Goal: Information Seeking & Learning: Learn about a topic

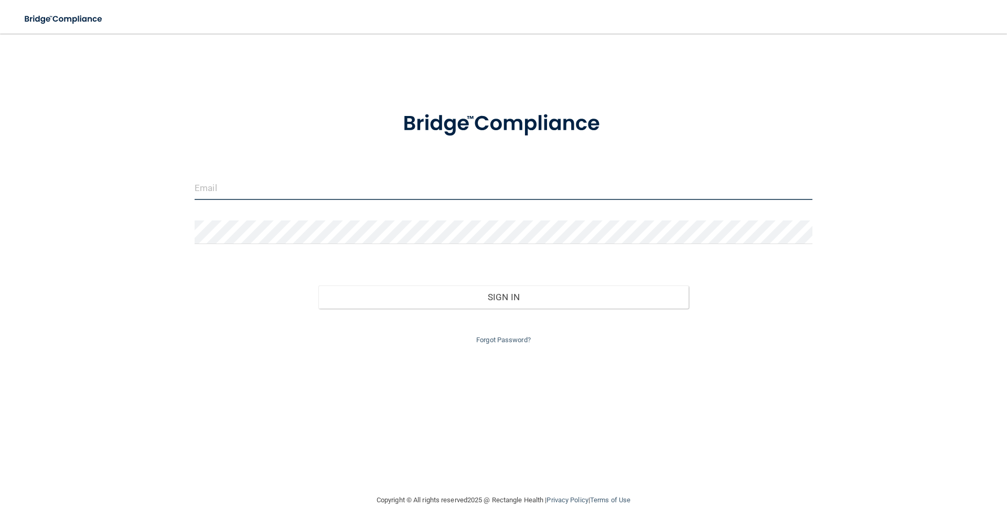
click at [323, 192] on input "email" at bounding box center [504, 188] width 618 height 24
type input "[EMAIL_ADDRESS][DOMAIN_NAME]"
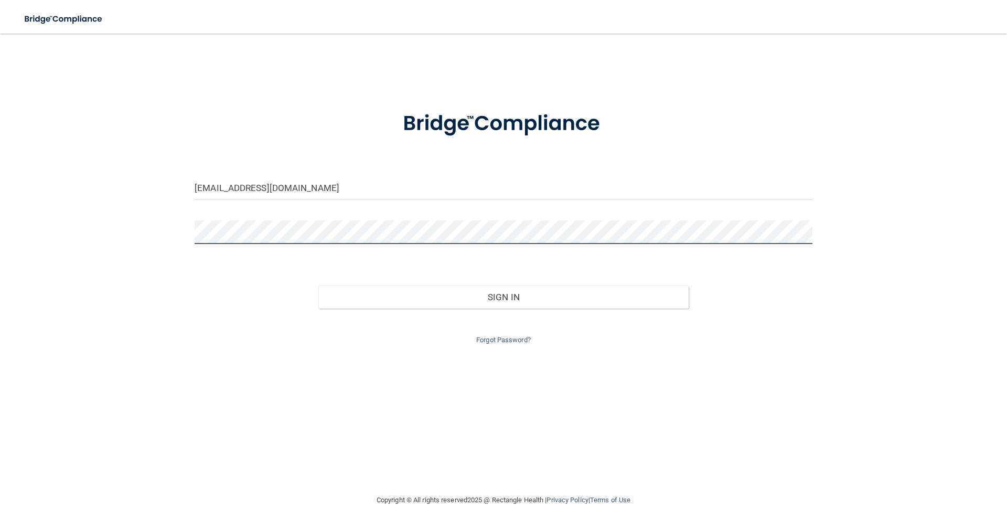
click at [318, 285] on button "Sign In" at bounding box center [503, 296] width 371 height 23
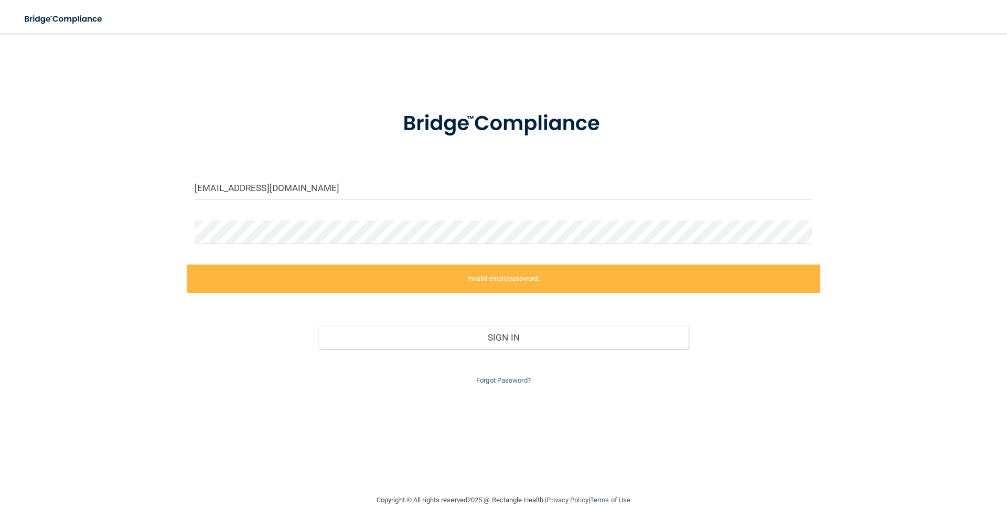
click at [265, 244] on div at bounding box center [503, 235] width 633 height 31
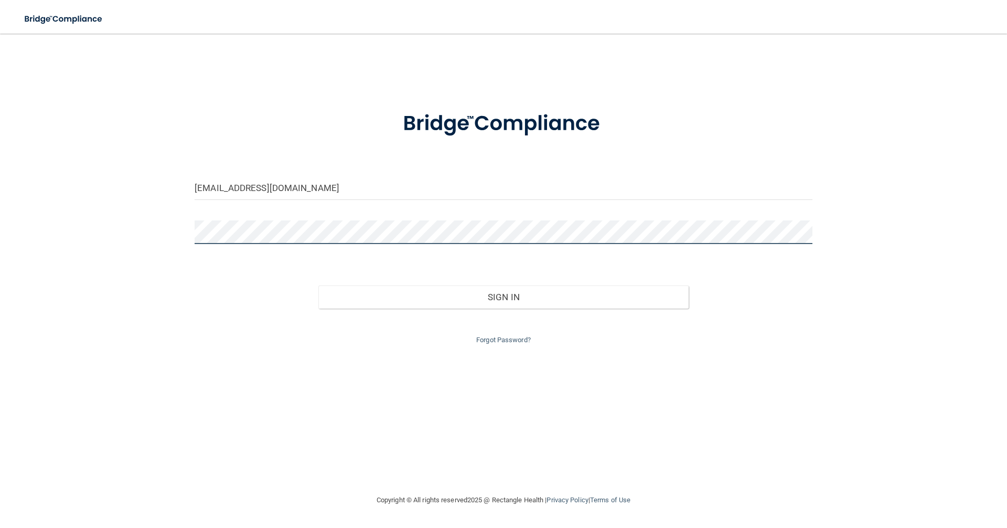
click at [318, 285] on button "Sign In" at bounding box center [503, 296] width 371 height 23
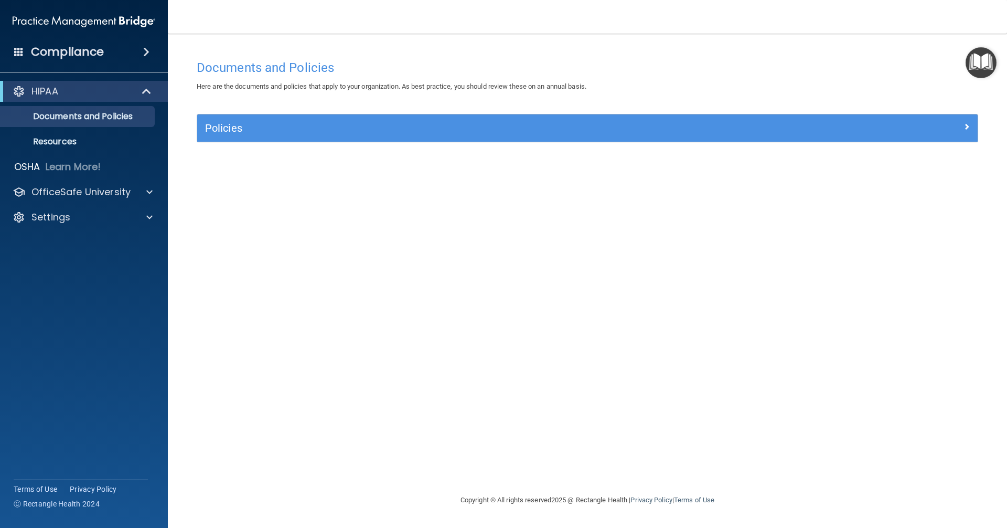
click at [144, 55] on span at bounding box center [146, 52] width 6 height 13
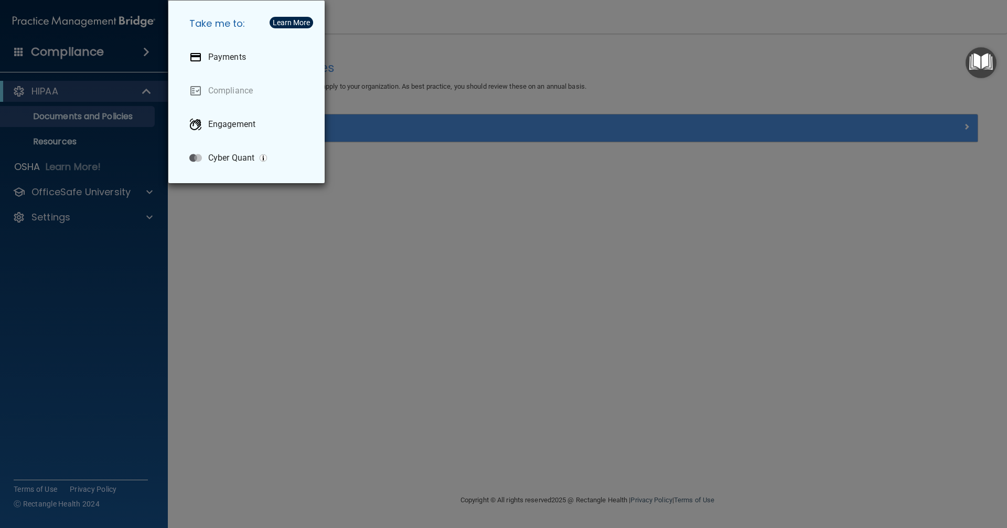
click at [232, 200] on div "Take me to: Payments Compliance Engagement Cyber Quant" at bounding box center [503, 264] width 1007 height 528
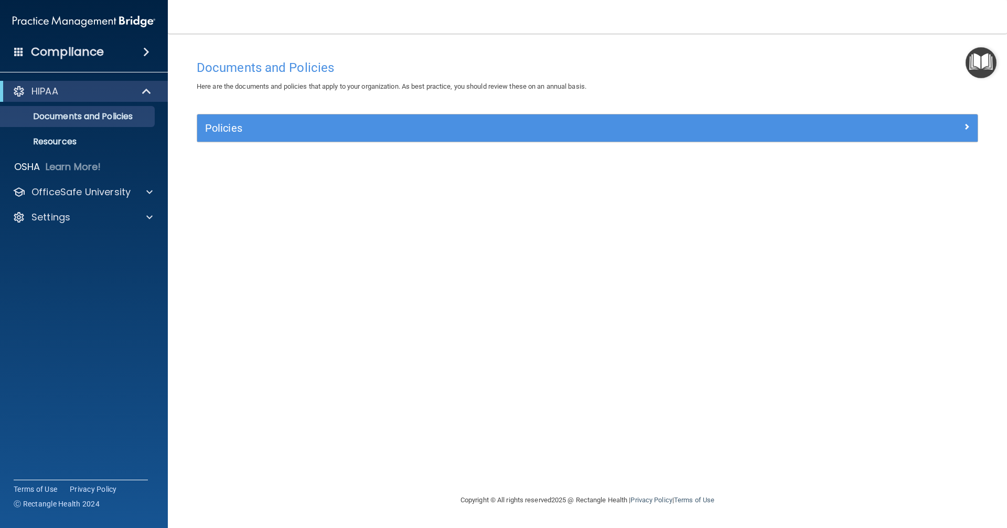
click at [46, 47] on h4 "Compliance" at bounding box center [67, 52] width 73 height 15
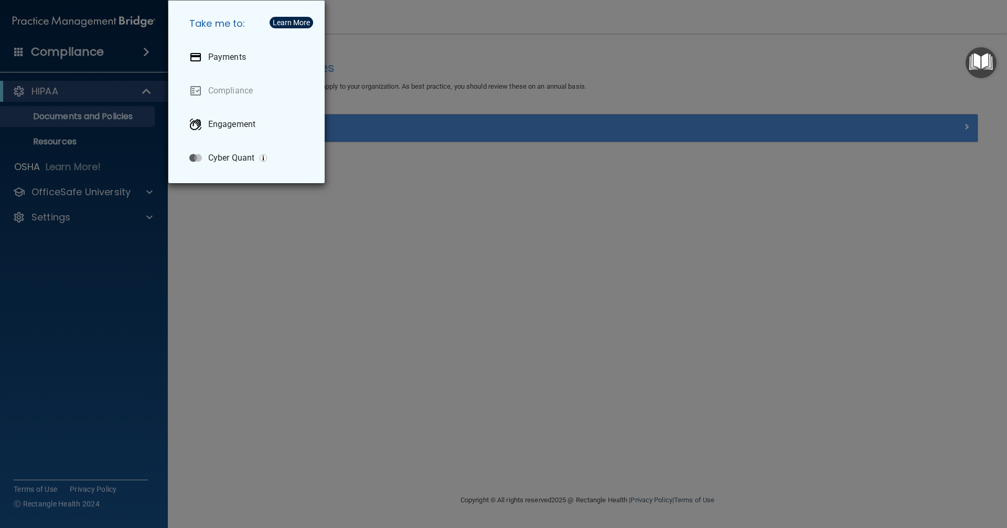
click at [272, 232] on div "Take me to: Payments Compliance Engagement Cyber Quant" at bounding box center [503, 264] width 1007 height 528
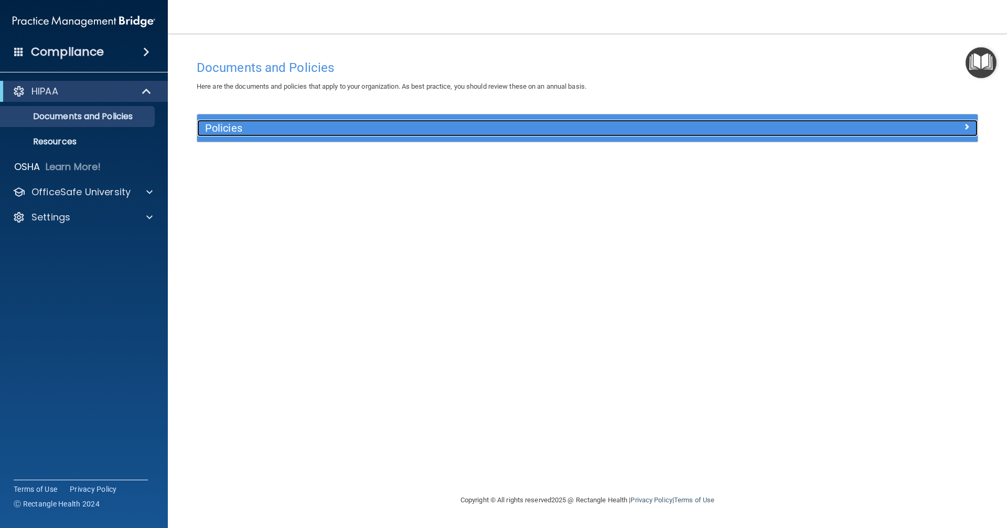
click at [965, 126] on span at bounding box center [966, 126] width 6 height 13
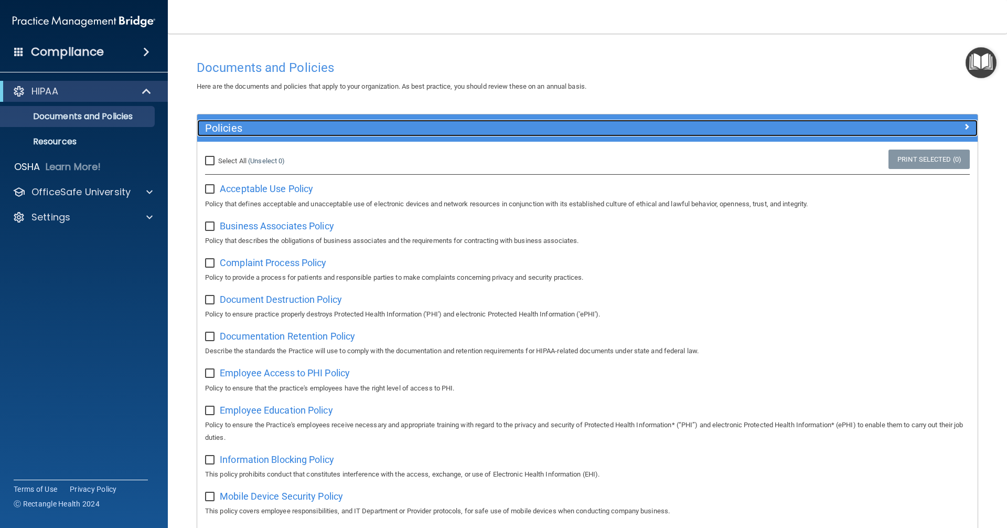
click at [963, 126] on span at bounding box center [966, 126] width 6 height 13
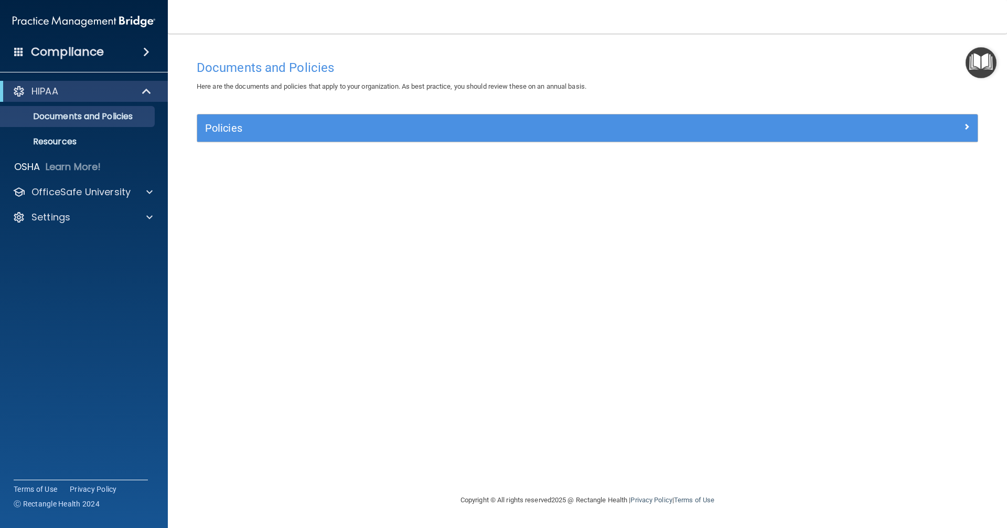
click at [978, 66] on img "Open Resource Center" at bounding box center [980, 62] width 31 height 31
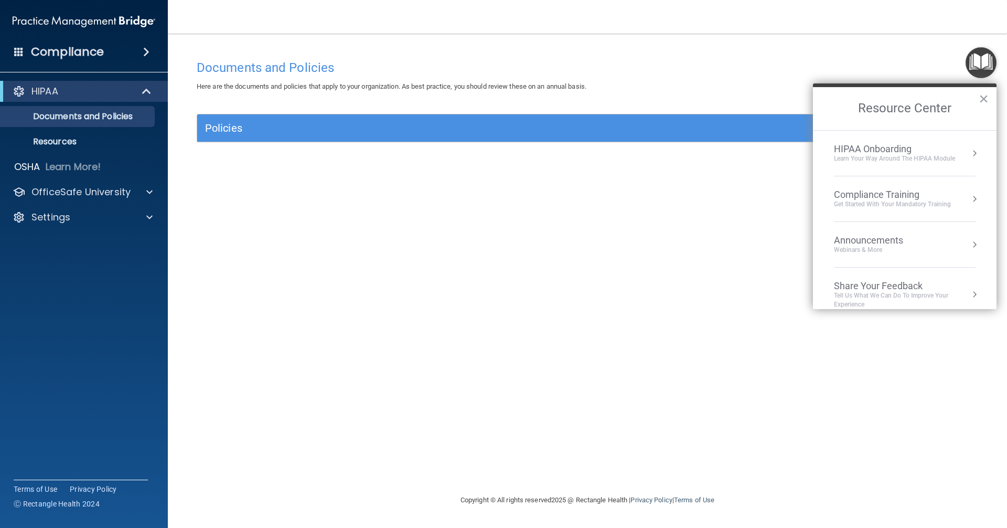
click at [704, 206] on div "Documents and Policies Here are the documents and policies that apply to your o…" at bounding box center [587, 274] width 797 height 439
click at [685, 184] on div "Documents and Policies Here are the documents and policies that apply to your o…" at bounding box center [587, 274] width 797 height 439
click at [984, 97] on button "×" at bounding box center [983, 98] width 10 height 17
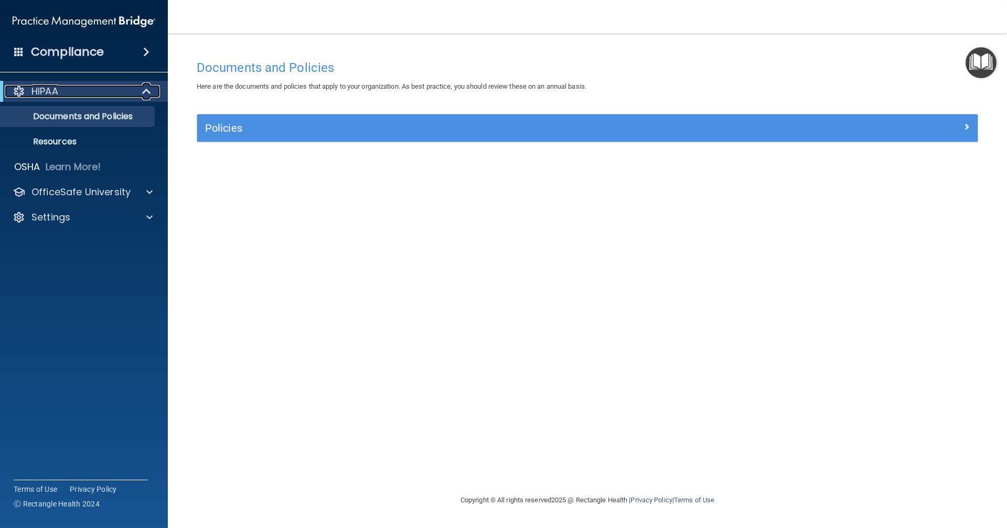
click at [115, 92] on div "HIPAA" at bounding box center [70, 91] width 130 height 13
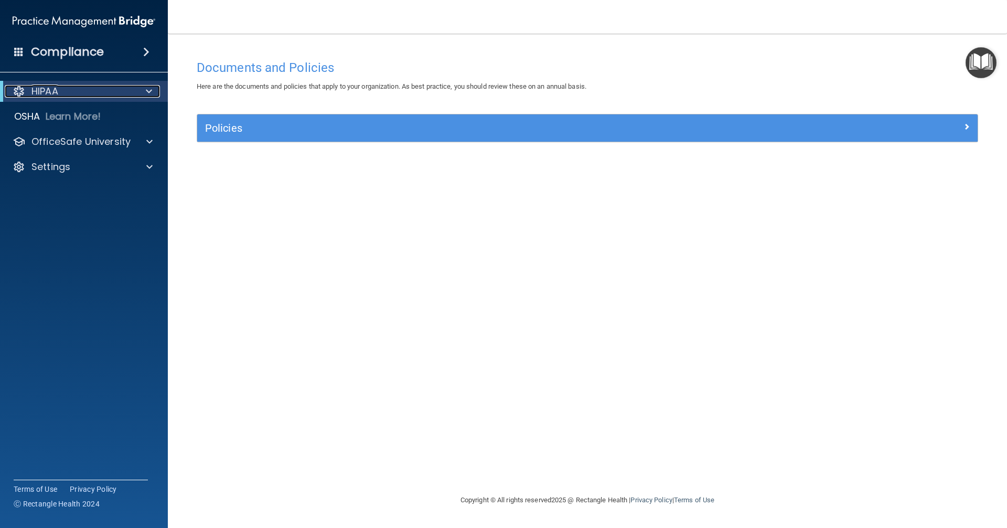
click at [115, 91] on div "HIPAA" at bounding box center [70, 91] width 130 height 13
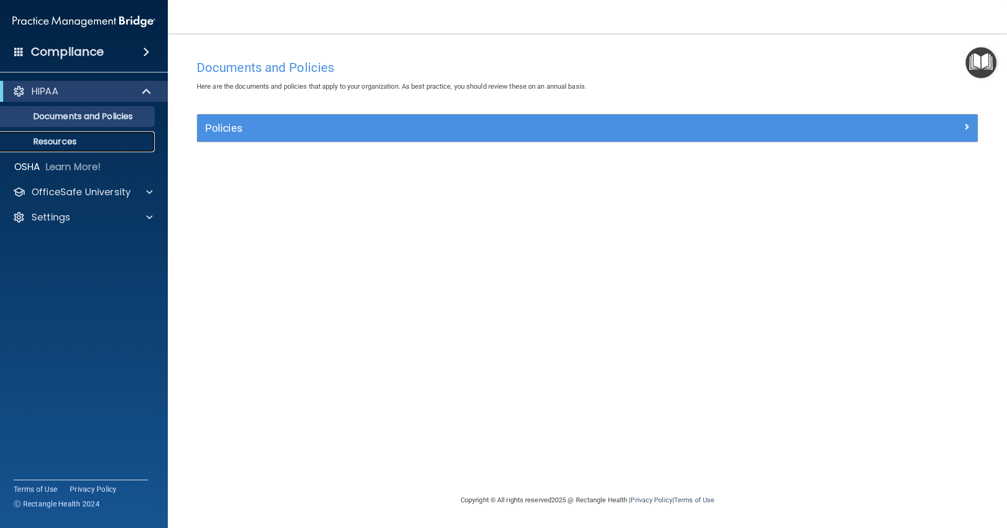
click at [53, 144] on p "Resources" at bounding box center [78, 141] width 143 height 10
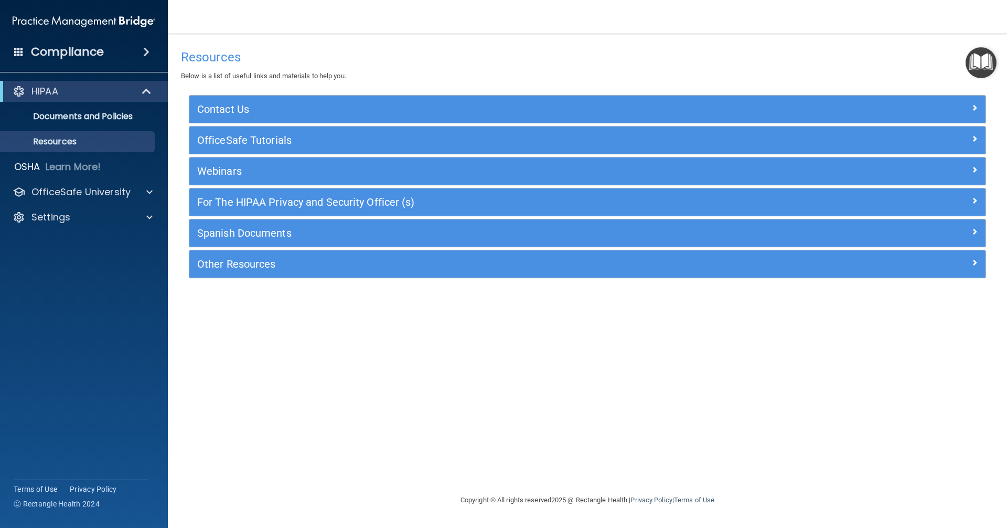
drag, startPoint x: 871, startPoint y: 326, endPoint x: 586, endPoint y: 285, distance: 288.1
click at [871, 326] on div "Resources Below is a list of useful links and materials to help you. Contact Us…" at bounding box center [587, 263] width 797 height 439
click at [138, 190] on div at bounding box center [148, 192] width 26 height 13
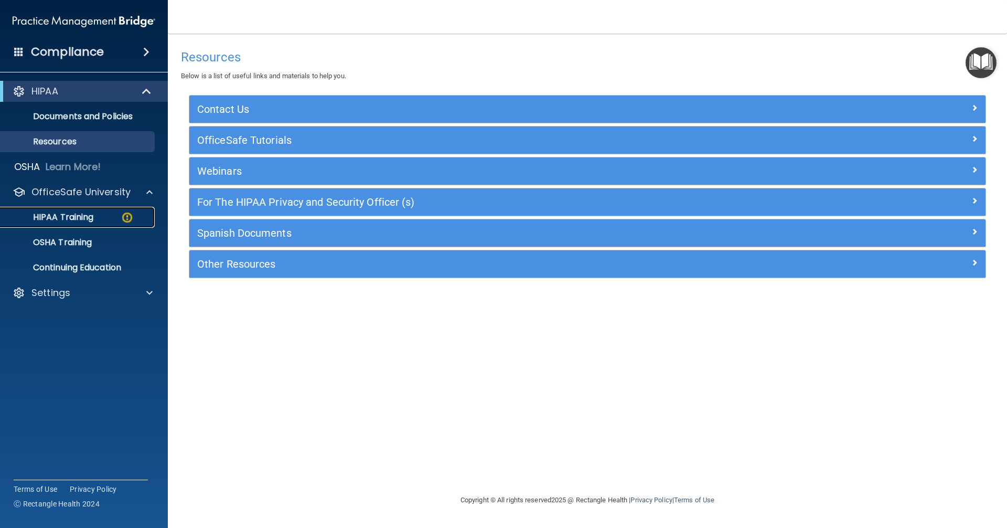
click at [94, 219] on div "HIPAA Training" at bounding box center [78, 217] width 143 height 10
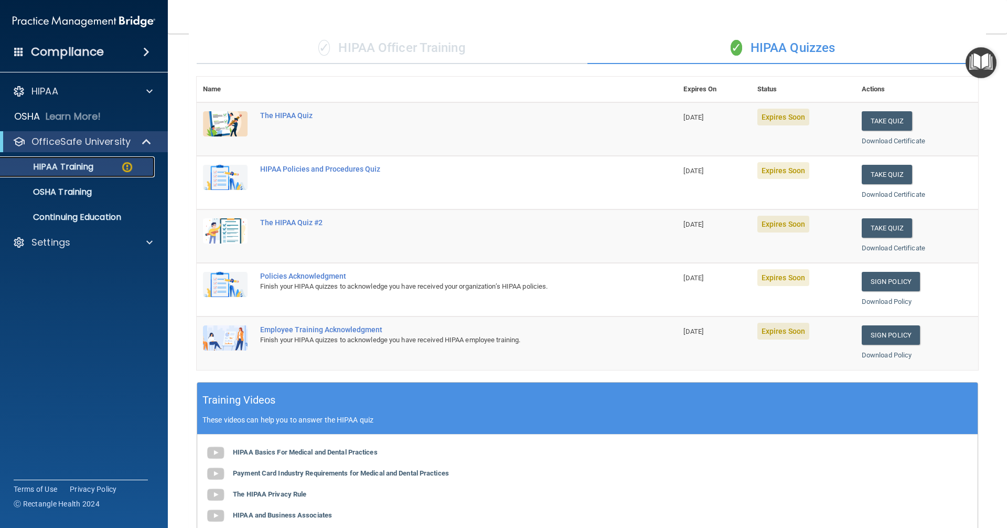
scroll to position [52, 0]
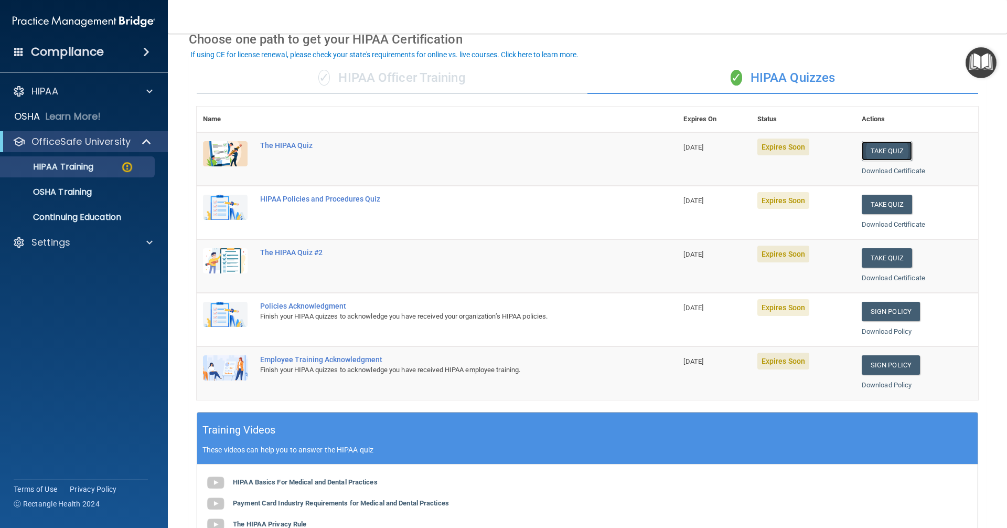
click at [887, 150] on button "Take Quiz" at bounding box center [887, 150] width 50 height 19
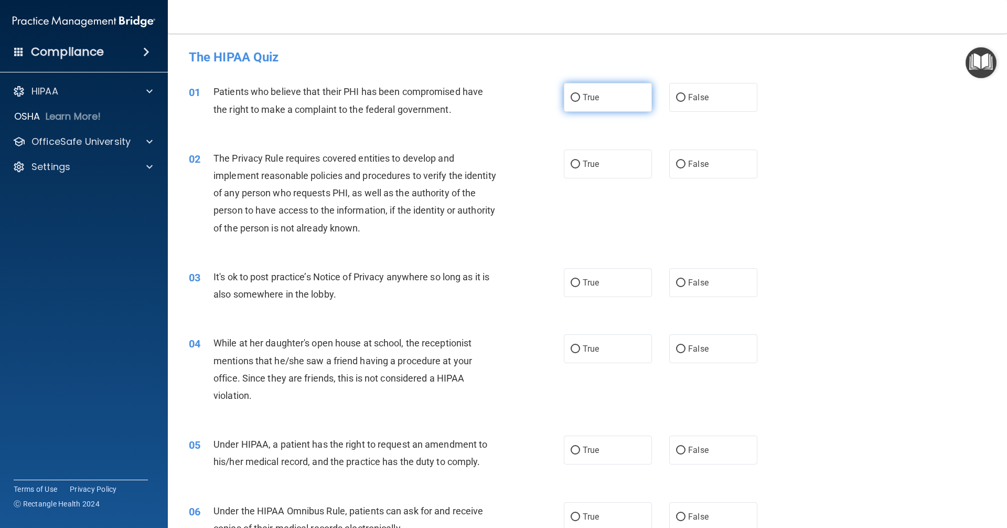
click at [610, 96] on label "True" at bounding box center [608, 97] width 88 height 29
click at [580, 96] on input "True" at bounding box center [575, 98] width 9 height 8
radio input "true"
click at [593, 160] on span "True" at bounding box center [591, 164] width 16 height 10
click at [580, 160] on input "True" at bounding box center [575, 164] width 9 height 8
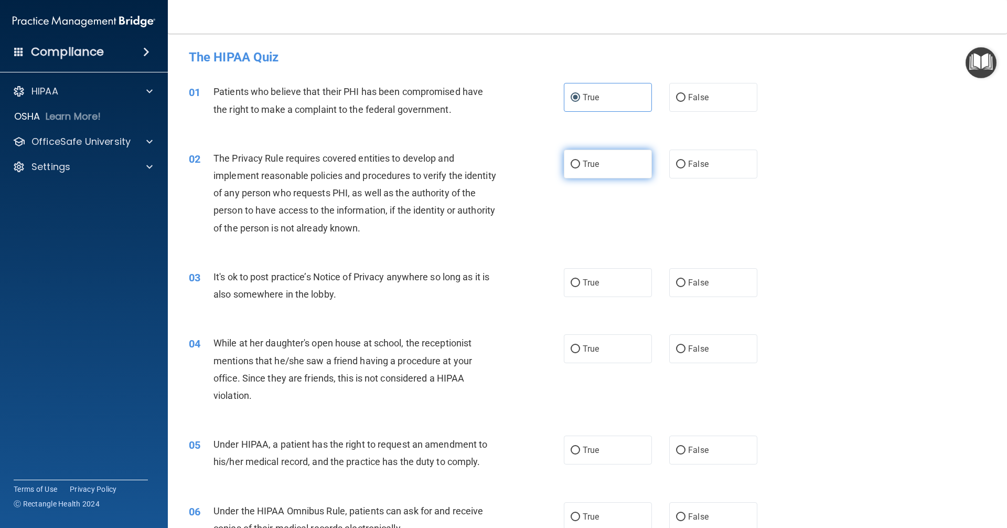
radio input "true"
click at [689, 281] on span "False" at bounding box center [698, 282] width 20 height 10
click at [685, 281] on input "False" at bounding box center [680, 283] width 9 height 8
radio input "true"
click at [699, 341] on label "False" at bounding box center [713, 348] width 88 height 29
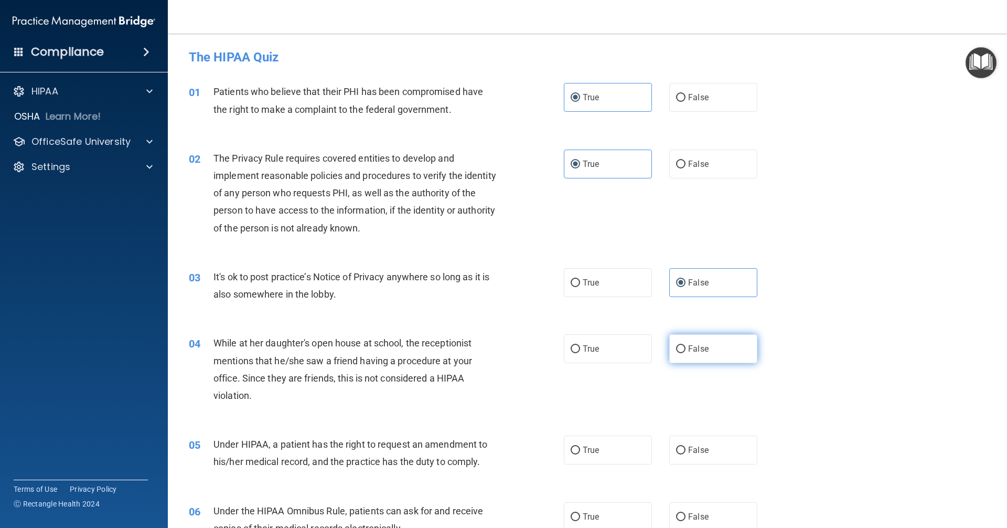
click at [685, 345] on input "False" at bounding box center [680, 349] width 9 height 8
radio input "true"
click at [708, 451] on label "False" at bounding box center [713, 449] width 88 height 29
click at [685, 451] on input "False" at bounding box center [680, 450] width 9 height 8
radio input "true"
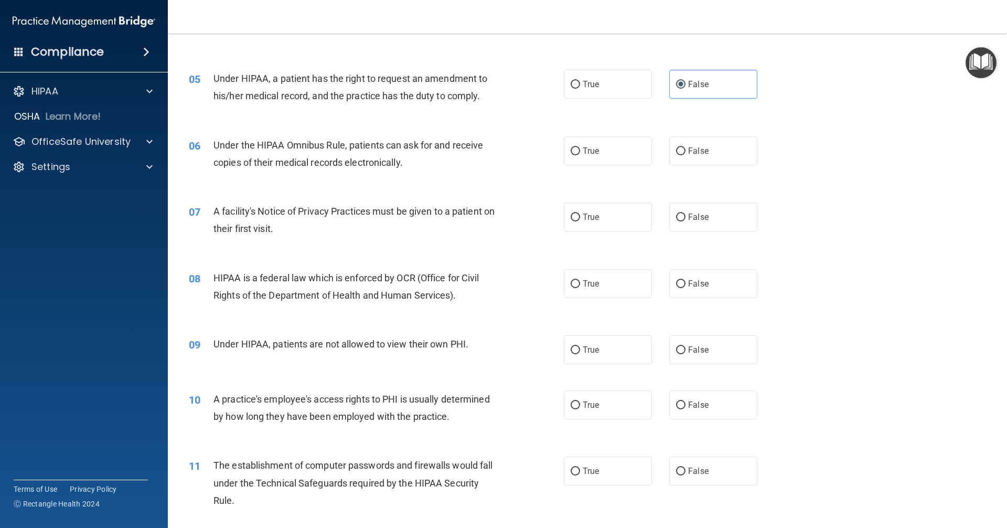
scroll to position [367, 0]
click at [706, 146] on label "False" at bounding box center [713, 149] width 88 height 29
click at [685, 146] on input "False" at bounding box center [680, 150] width 9 height 8
radio input "true"
click at [601, 221] on label "True" at bounding box center [608, 215] width 88 height 29
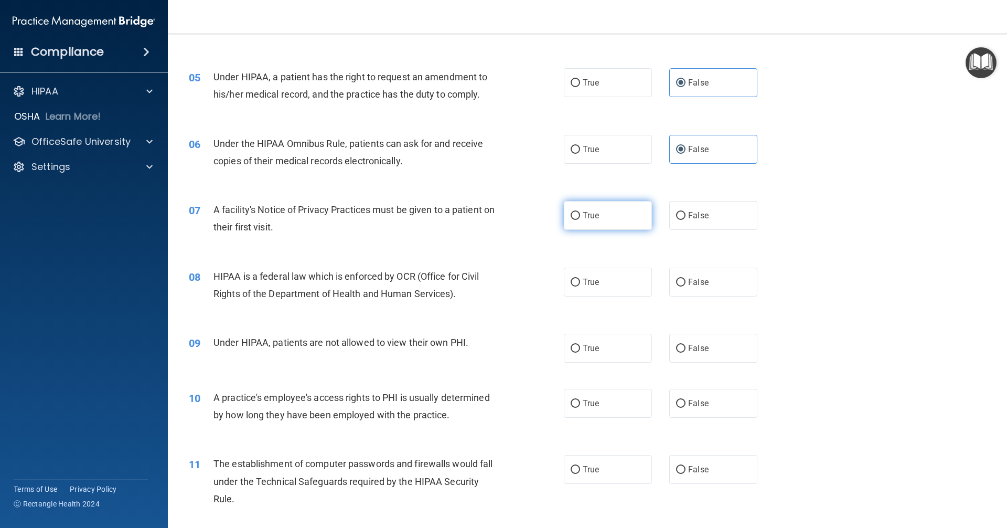
click at [580, 220] on input "True" at bounding box center [575, 216] width 9 height 8
radio input "true"
click at [591, 281] on span "True" at bounding box center [591, 282] width 16 height 10
click at [580, 281] on input "True" at bounding box center [575, 282] width 9 height 8
radio input "true"
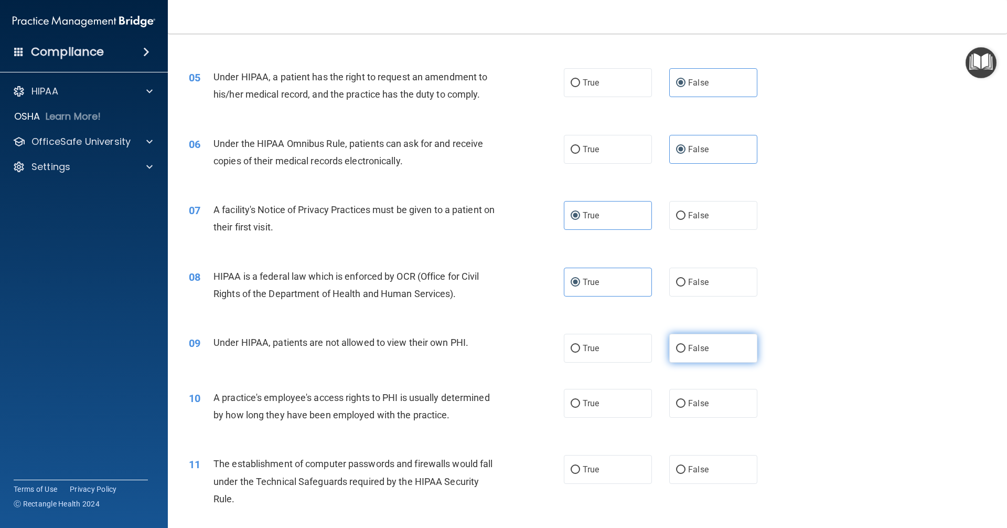
click at [719, 353] on label "False" at bounding box center [713, 347] width 88 height 29
click at [685, 352] on input "False" at bounding box center [680, 349] width 9 height 8
radio input "true"
click at [698, 401] on span "False" at bounding box center [698, 403] width 20 height 10
click at [685, 401] on input "False" at bounding box center [680, 404] width 9 height 8
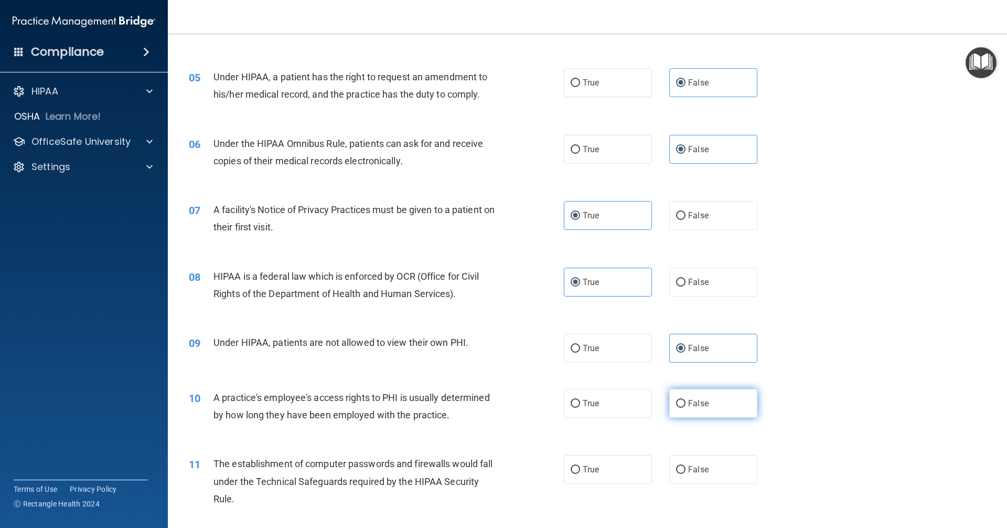
radio input "true"
drag, startPoint x: 583, startPoint y: 483, endPoint x: 588, endPoint y: 478, distance: 7.5
click at [584, 482] on label "True" at bounding box center [608, 469] width 88 height 29
click at [580, 474] on input "True" at bounding box center [575, 470] width 9 height 8
radio input "true"
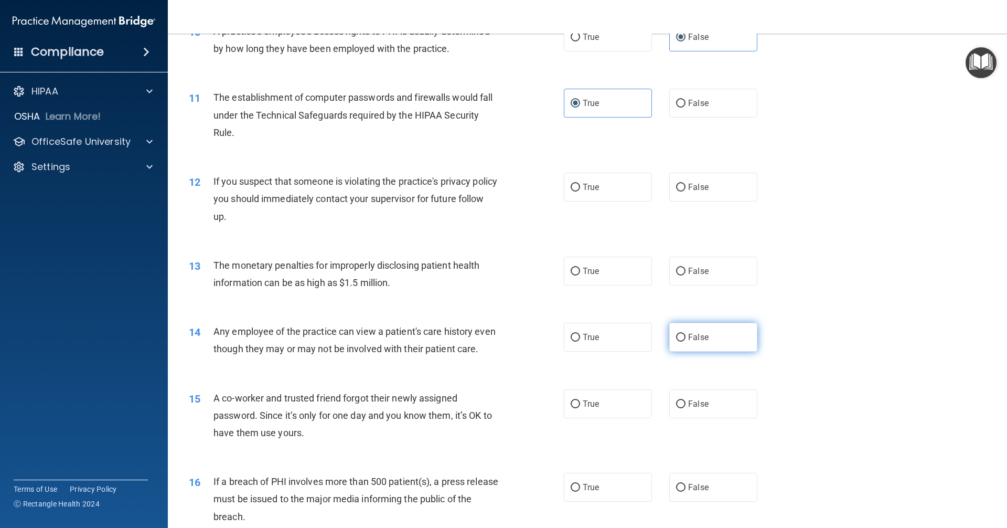
scroll to position [734, 0]
click at [614, 190] on label "True" at bounding box center [608, 185] width 88 height 29
click at [580, 190] on input "True" at bounding box center [575, 186] width 9 height 8
radio input "true"
click at [604, 267] on label "True" at bounding box center [608, 269] width 88 height 29
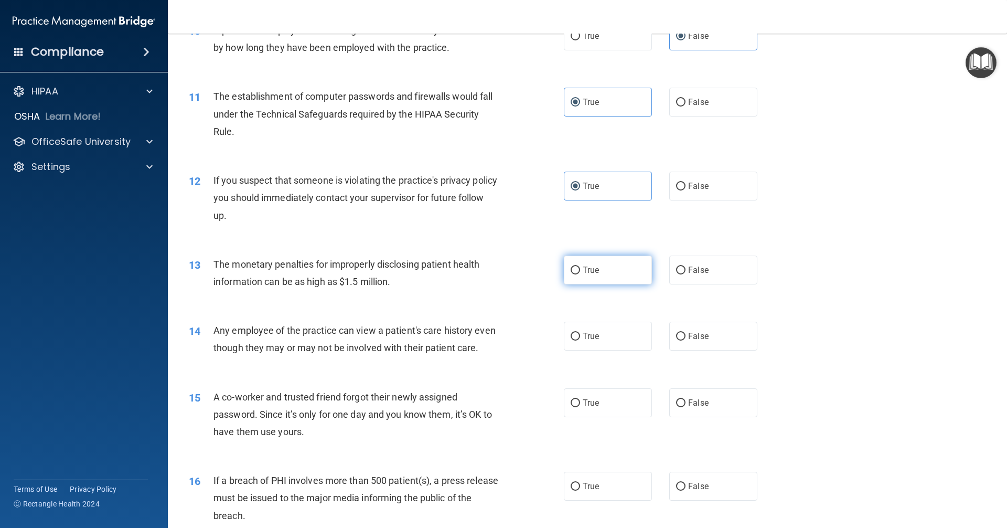
click at [580, 267] on input "True" at bounding box center [575, 270] width 9 height 8
radio input "true"
click at [671, 343] on label "False" at bounding box center [713, 335] width 88 height 29
click at [676, 340] on input "False" at bounding box center [680, 336] width 9 height 8
radio input "true"
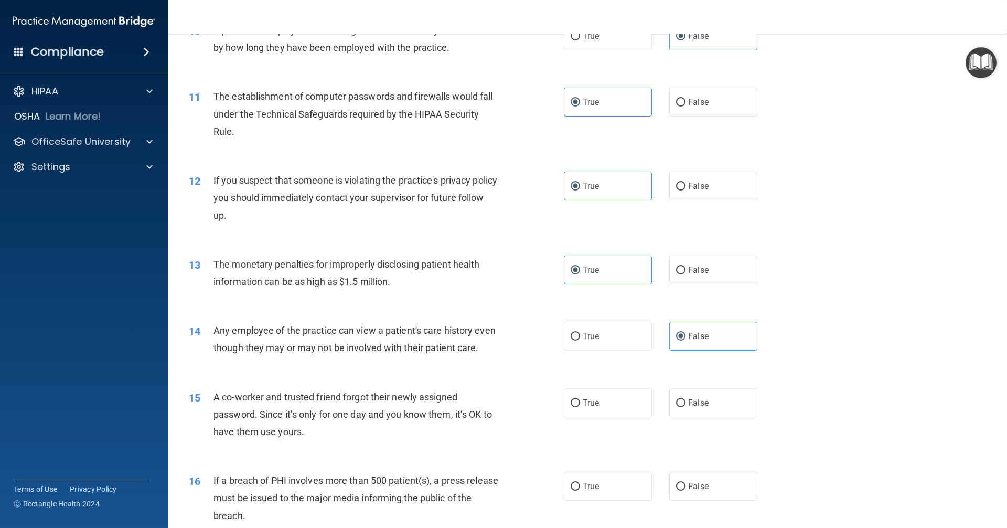
drag, startPoint x: 694, startPoint y: 415, endPoint x: 650, endPoint y: 476, distance: 75.1
click at [694, 407] on span "False" at bounding box center [698, 402] width 20 height 10
click at [685, 407] on input "False" at bounding box center [680, 403] width 9 height 8
radio input "true"
click at [623, 500] on label "True" at bounding box center [608, 485] width 88 height 29
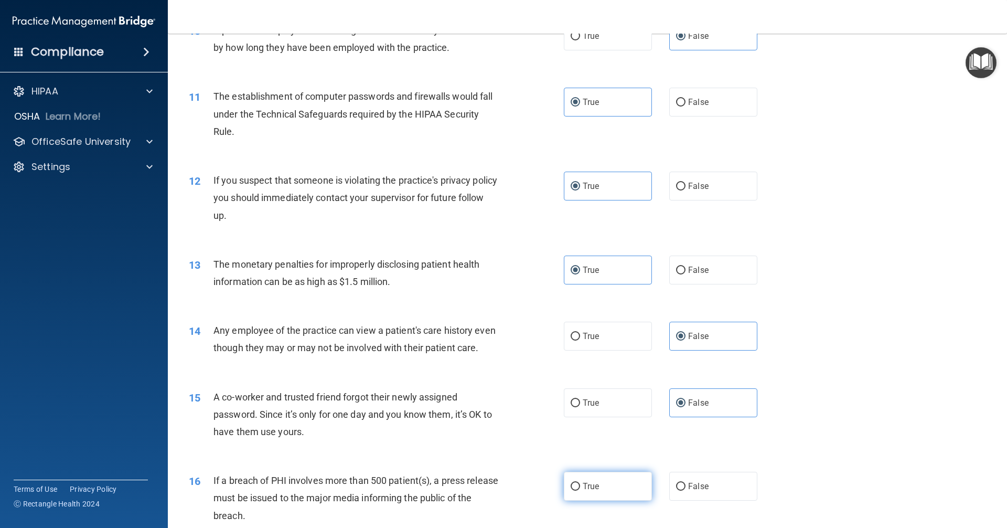
click at [580, 490] on input "True" at bounding box center [575, 486] width 9 height 8
radio input "true"
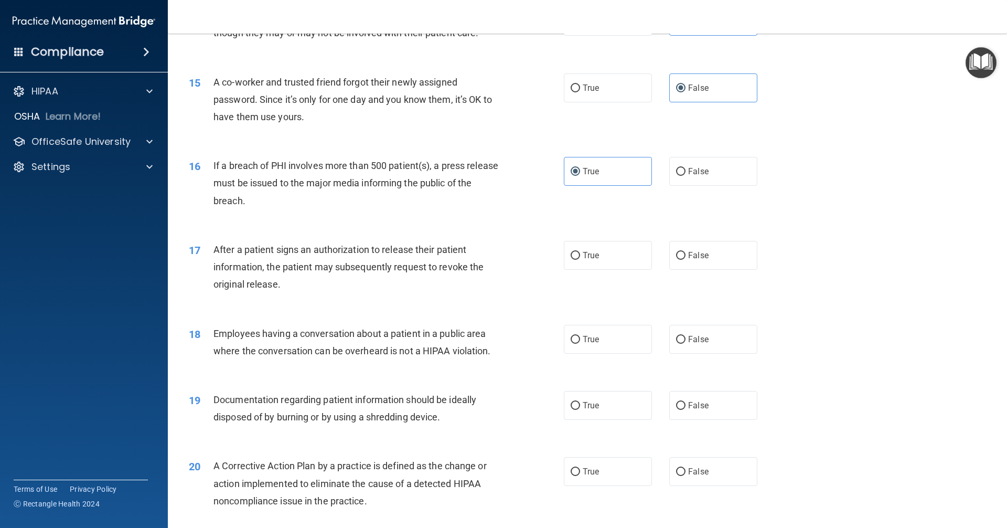
scroll to position [1101, 0]
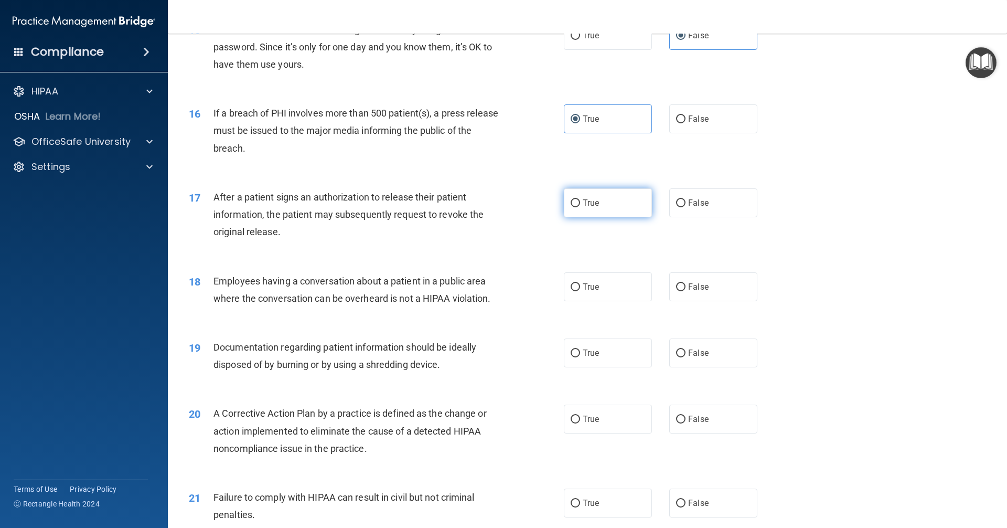
click at [617, 217] on label "True" at bounding box center [608, 202] width 88 height 29
click at [580, 207] on input "True" at bounding box center [575, 203] width 9 height 8
radio input "true"
click at [702, 292] on span "False" at bounding box center [698, 287] width 20 height 10
click at [685, 291] on input "False" at bounding box center [680, 287] width 9 height 8
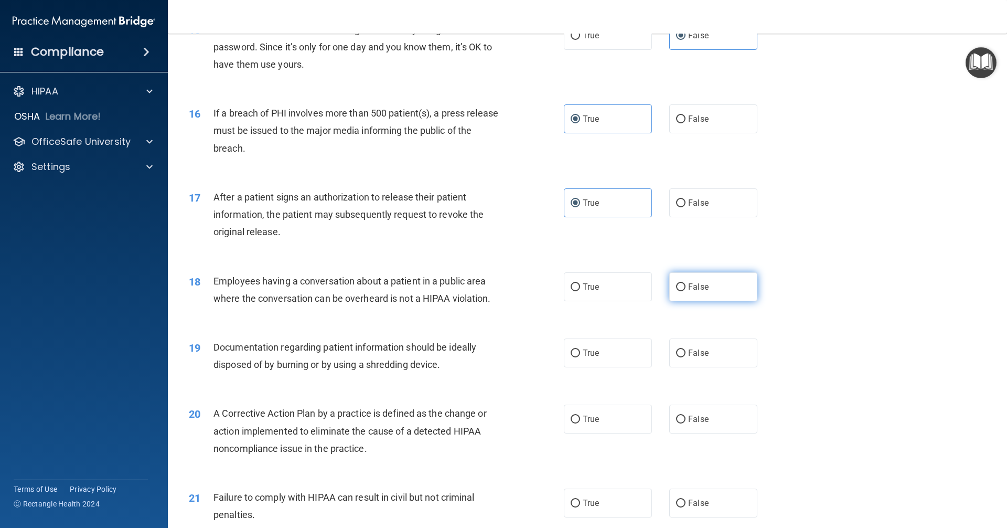
radio input "true"
click at [594, 358] on span "True" at bounding box center [591, 353] width 16 height 10
click at [580, 357] on input "True" at bounding box center [575, 353] width 9 height 8
radio input "true"
click at [604, 433] on label "True" at bounding box center [608, 418] width 88 height 29
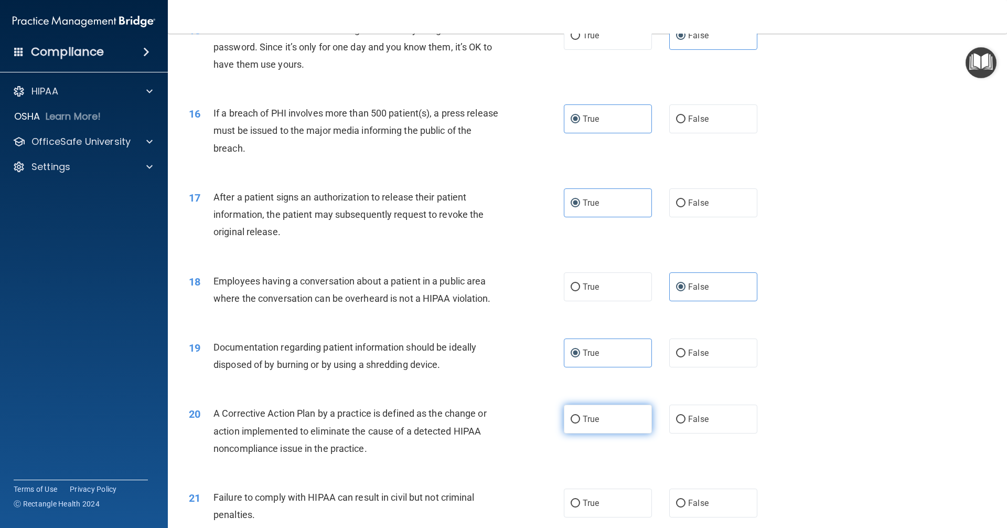
click at [580, 423] on input "True" at bounding box center [575, 419] width 9 height 8
radio input "true"
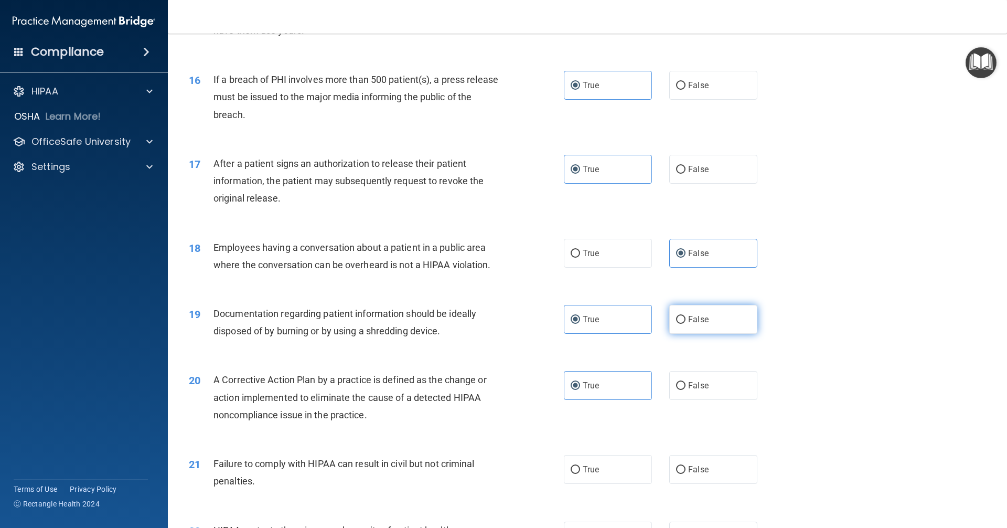
scroll to position [1258, 0]
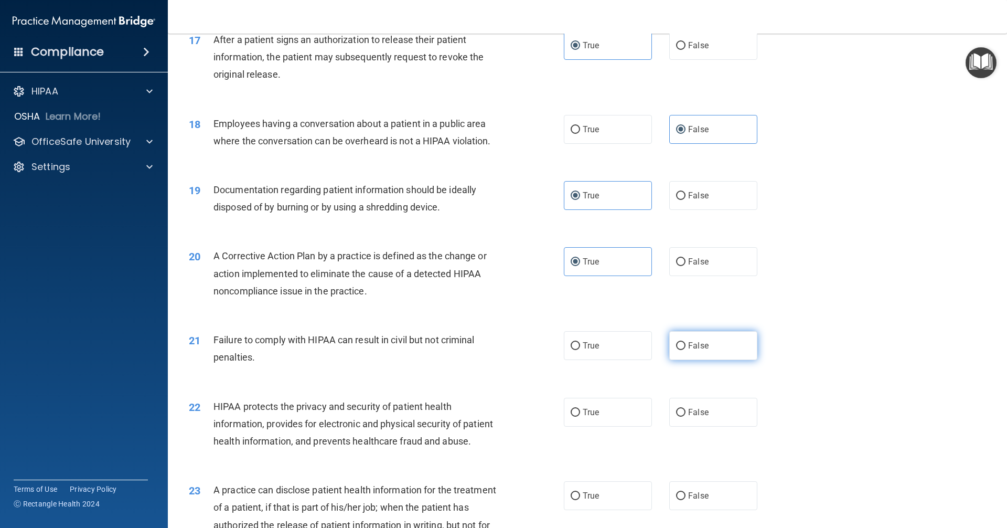
click at [697, 350] on span "False" at bounding box center [698, 345] width 20 height 10
click at [685, 350] on input "False" at bounding box center [680, 346] width 9 height 8
radio input "true"
click at [627, 426] on label "True" at bounding box center [608, 411] width 88 height 29
click at [580, 416] on input "True" at bounding box center [575, 412] width 9 height 8
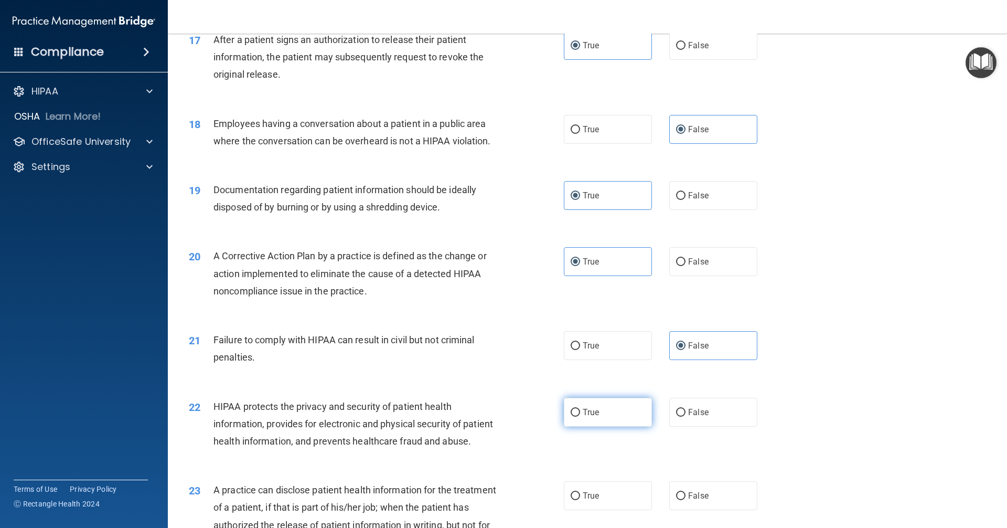
radio input "true"
click at [679, 510] on label "False" at bounding box center [713, 495] width 88 height 29
click at [679, 500] on input "False" at bounding box center [680, 496] width 9 height 8
radio input "true"
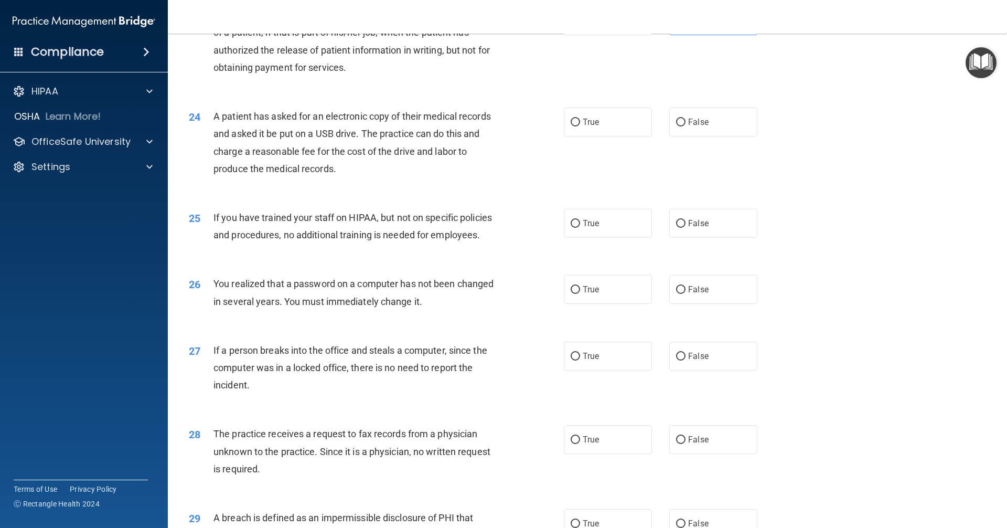
scroll to position [1738, 0]
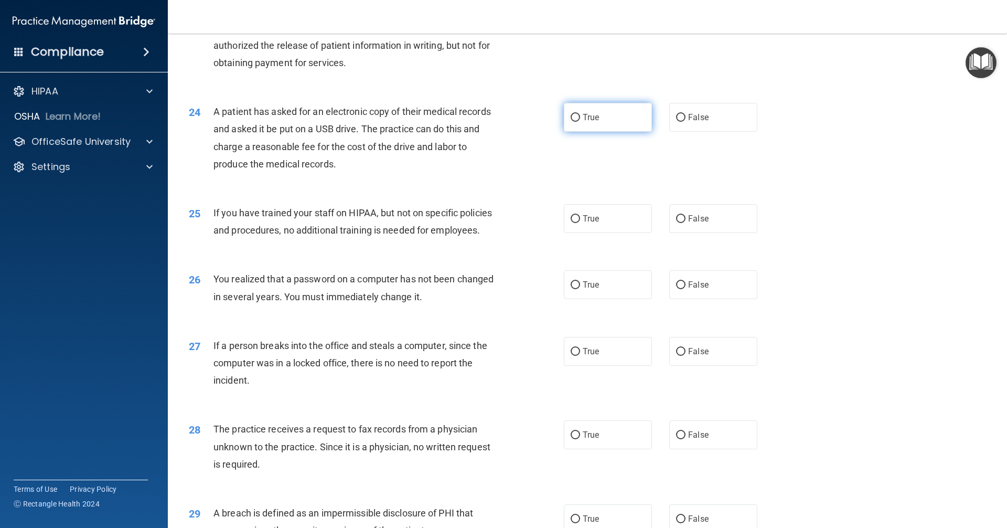
click at [604, 132] on label "True" at bounding box center [608, 117] width 88 height 29
click at [580, 122] on input "True" at bounding box center [575, 118] width 9 height 8
radio input "true"
click at [688, 223] on span "False" at bounding box center [698, 218] width 20 height 10
click at [685, 223] on input "False" at bounding box center [680, 219] width 9 height 8
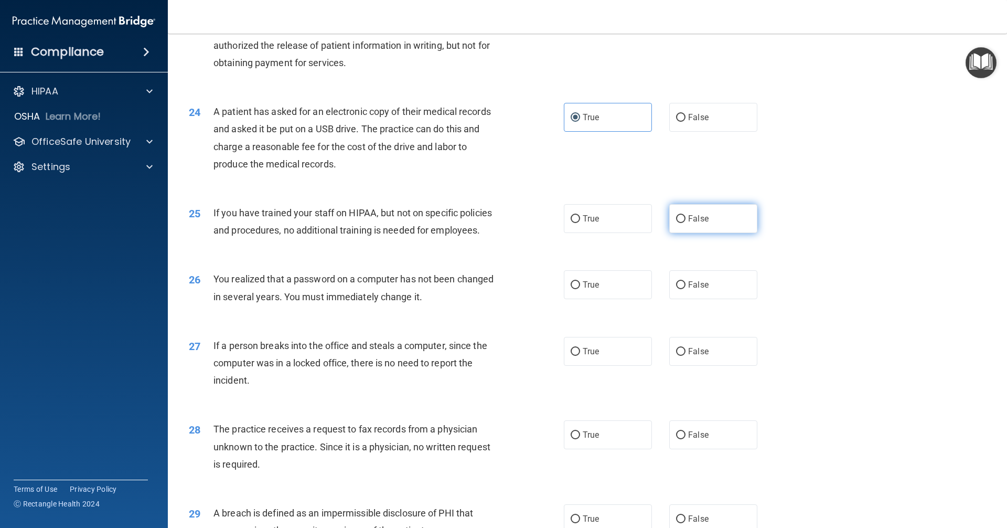
radio input "true"
click at [607, 299] on label "True" at bounding box center [608, 284] width 88 height 29
click at [580, 289] on input "True" at bounding box center [575, 285] width 9 height 8
radio input "true"
click at [685, 365] on label "False" at bounding box center [713, 351] width 88 height 29
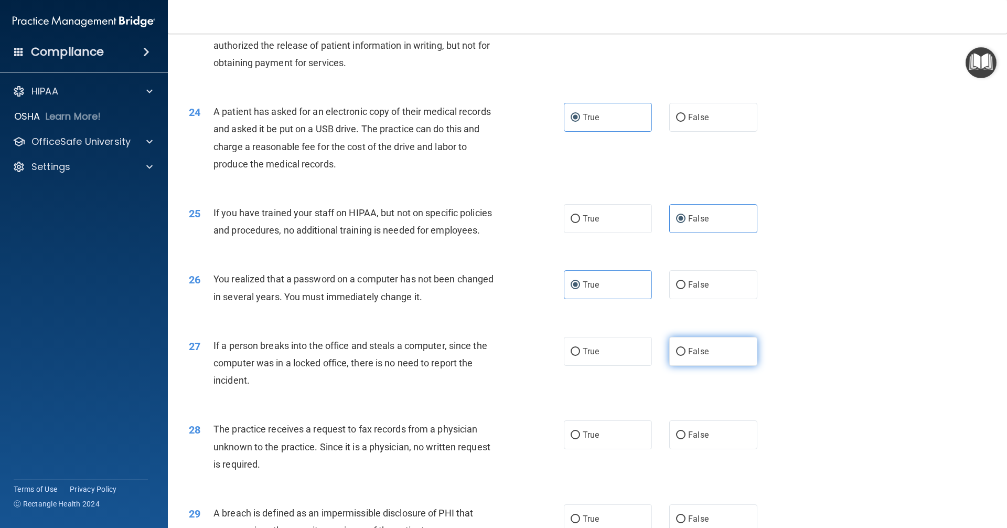
click at [685, 356] on input "False" at bounding box center [680, 352] width 9 height 8
radio input "true"
click at [704, 449] on label "False" at bounding box center [713, 434] width 88 height 29
click at [685, 439] on input "False" at bounding box center [680, 435] width 9 height 8
radio input "true"
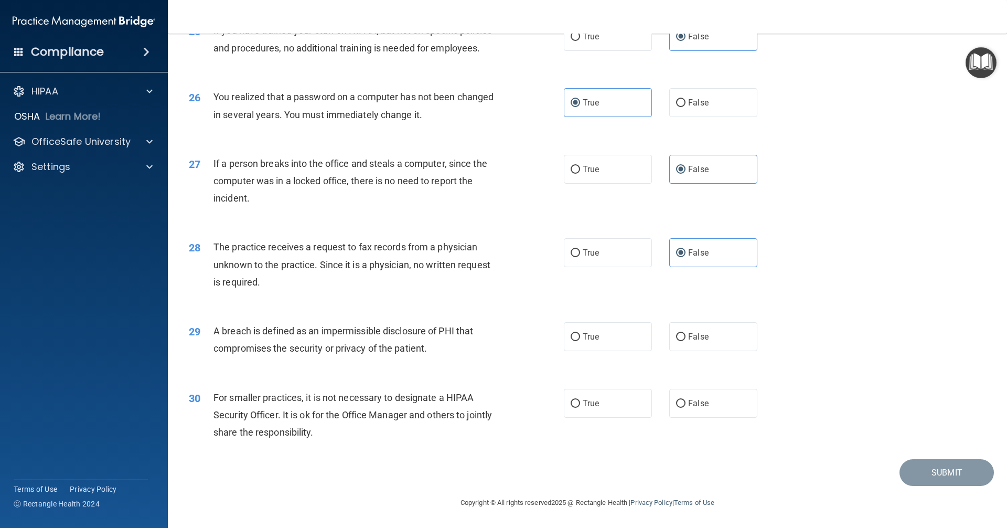
scroll to position [1954, 0]
click at [600, 354] on div "29 A breach is defined as an impermissible disclosure of PHI that compromises t…" at bounding box center [587, 342] width 813 height 66
click at [601, 345] on label "True" at bounding box center [608, 336] width 88 height 29
click at [580, 341] on input "True" at bounding box center [575, 337] width 9 height 8
radio input "true"
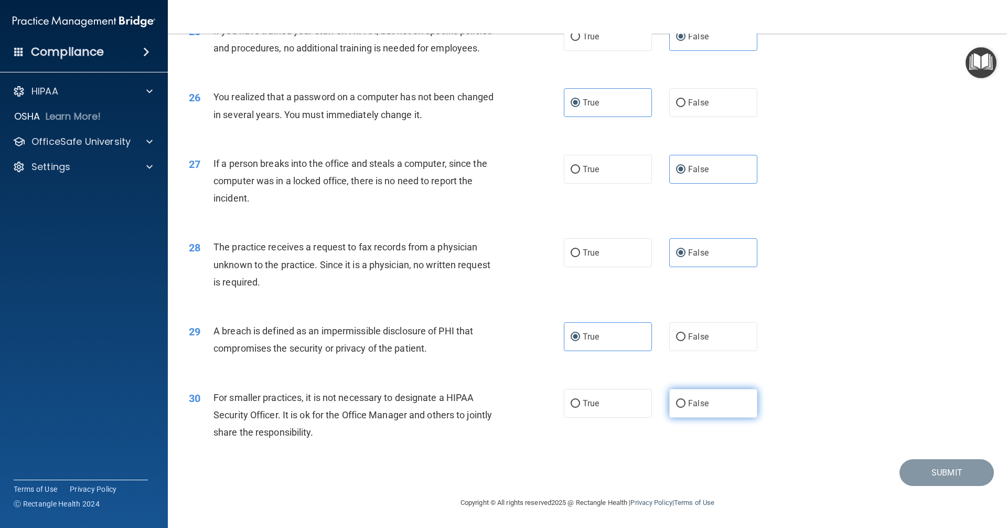
click at [695, 407] on span "False" at bounding box center [698, 403] width 20 height 10
click at [685, 407] on input "False" at bounding box center [680, 404] width 9 height 8
radio input "true"
click at [934, 470] on button "Submit" at bounding box center [946, 472] width 94 height 27
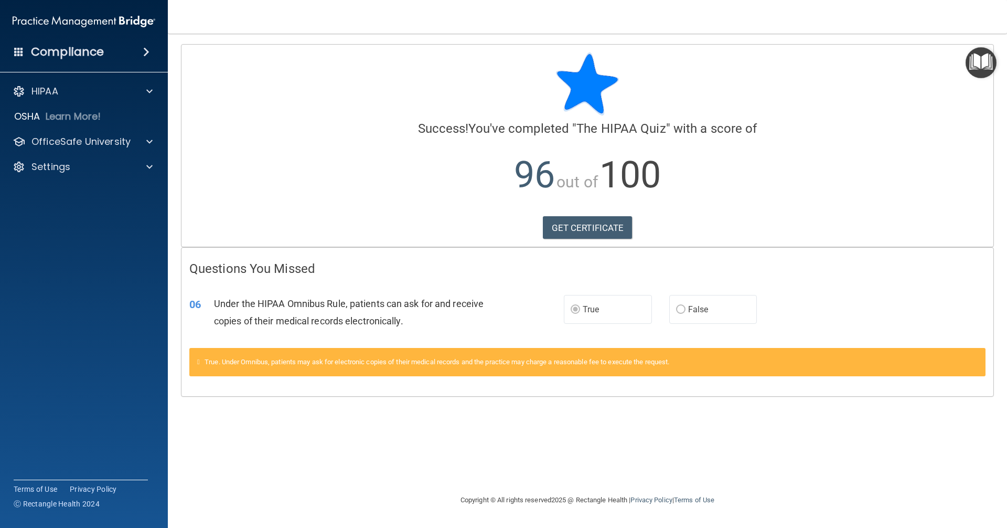
click at [281, 272] on h4 "Questions You Missed" at bounding box center [587, 269] width 796 height 14
click at [325, 361] on span "True. Under Omnibus, patients may ask for electronic copies of their medical re…" at bounding box center [437, 362] width 465 height 8
click at [108, 139] on p "OfficeSafe University" at bounding box center [80, 141] width 99 height 13
click at [114, 165] on div "HIPAA Training" at bounding box center [78, 167] width 143 height 10
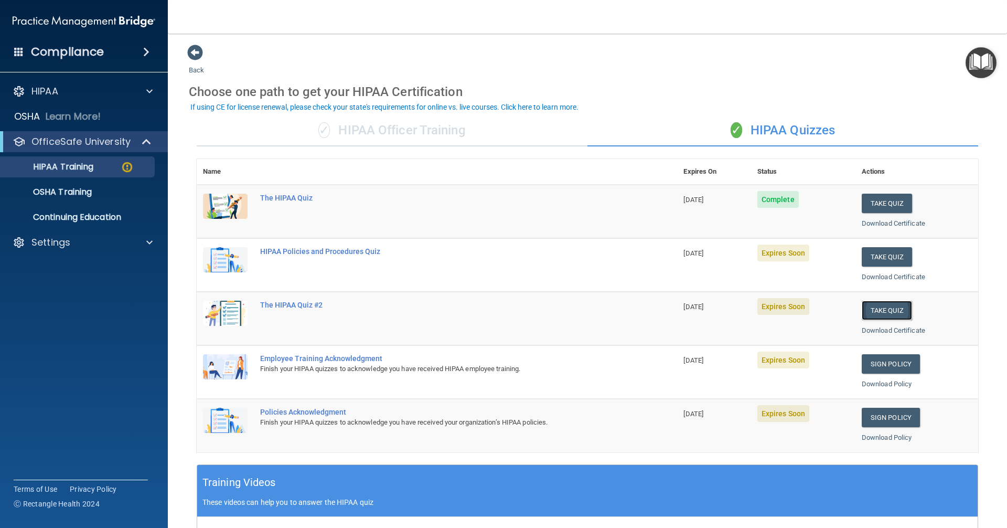
click at [866, 313] on button "Take Quiz" at bounding box center [887, 309] width 50 height 19
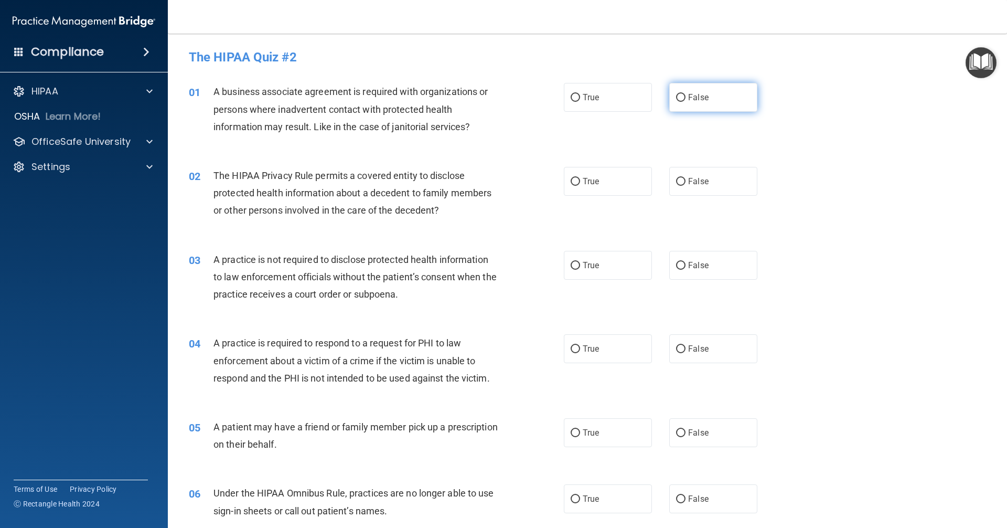
click at [726, 90] on label "False" at bounding box center [713, 97] width 88 height 29
click at [685, 94] on input "False" at bounding box center [680, 98] width 9 height 8
radio input "true"
click at [583, 186] on span "True" at bounding box center [591, 181] width 16 height 10
click at [579, 186] on input "True" at bounding box center [575, 182] width 9 height 8
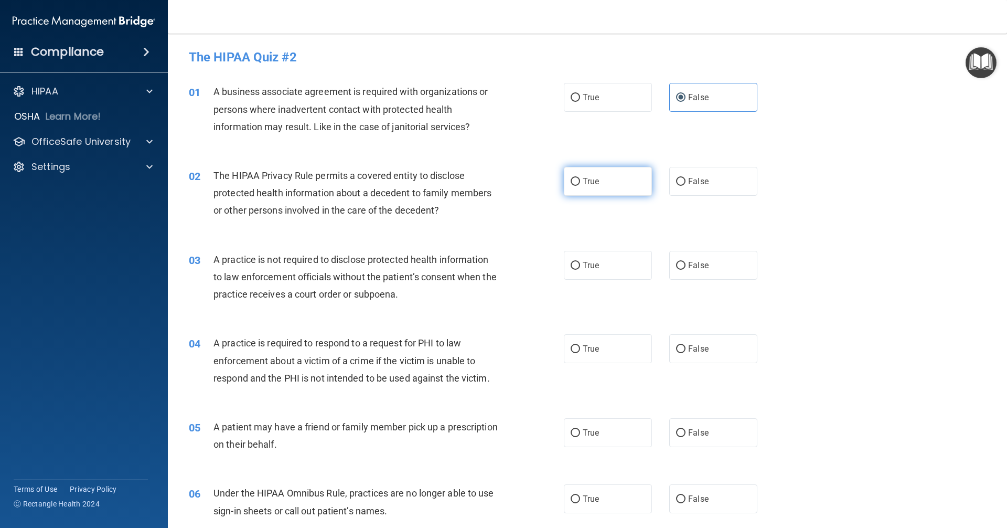
radio input "true"
click at [687, 274] on label "False" at bounding box center [713, 265] width 88 height 29
click at [685, 270] on input "False" at bounding box center [680, 266] width 9 height 8
radio input "true"
click at [602, 363] on label "True" at bounding box center [608, 348] width 88 height 29
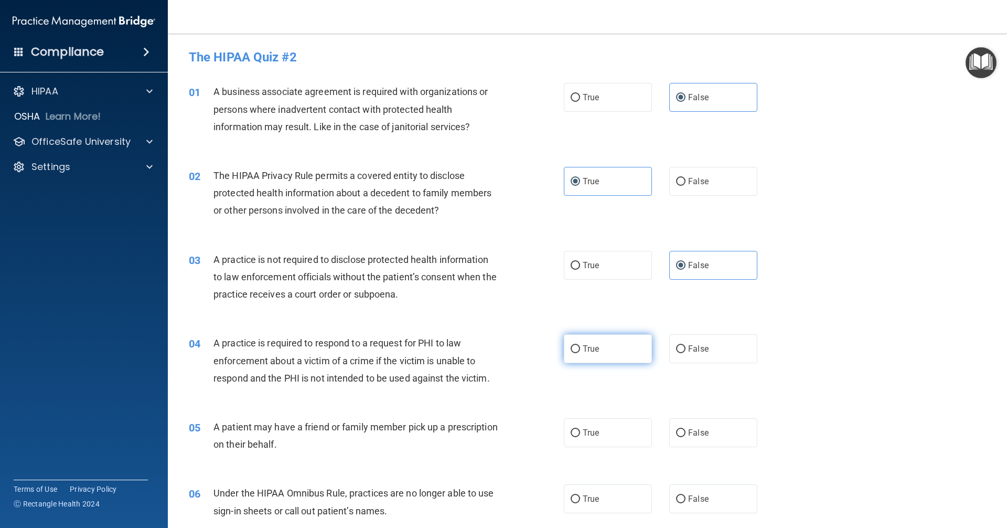
click at [580, 353] on input "True" at bounding box center [575, 349] width 9 height 8
radio input "true"
click at [677, 439] on label "False" at bounding box center [713, 432] width 88 height 29
click at [677, 437] on input "False" at bounding box center [680, 433] width 9 height 8
radio input "true"
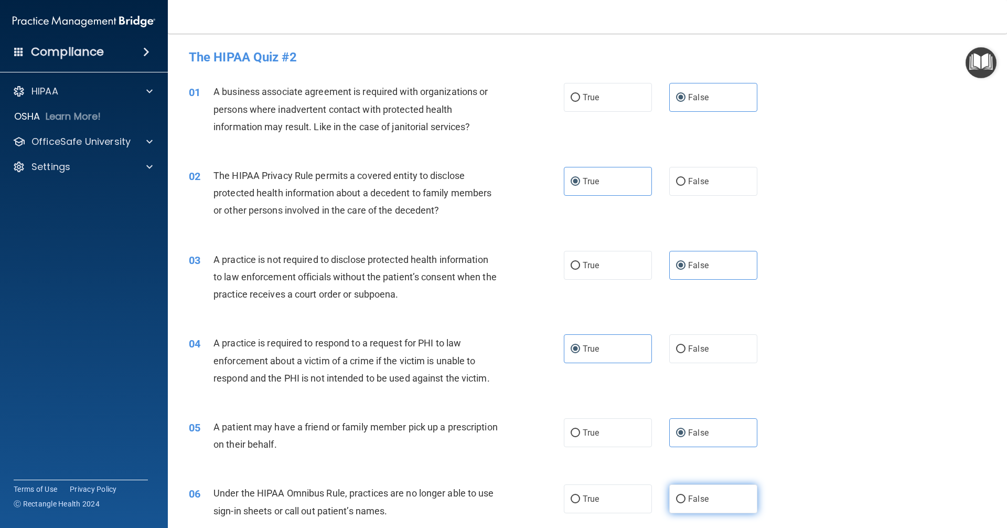
click at [680, 508] on label "False" at bounding box center [713, 498] width 88 height 29
click at [680, 503] on input "False" at bounding box center [680, 499] width 9 height 8
radio input "true"
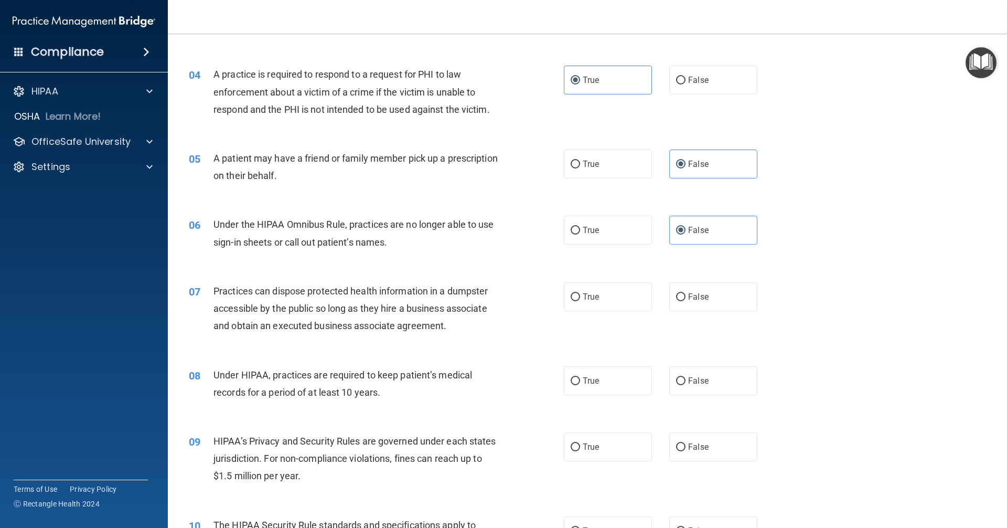
scroll to position [315, 0]
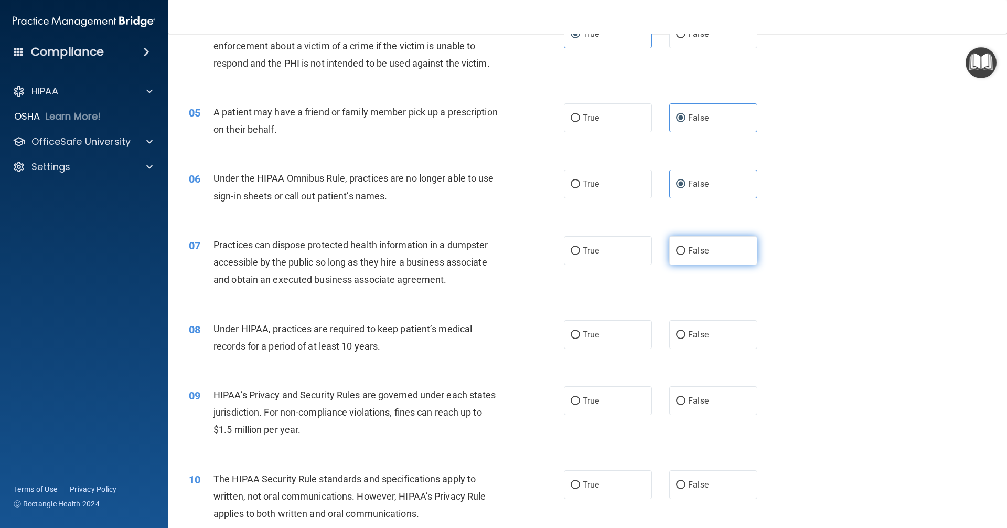
click at [705, 261] on label "False" at bounding box center [713, 250] width 88 height 29
click at [685, 255] on input "False" at bounding box center [680, 251] width 9 height 8
radio input "true"
click at [672, 340] on label "False" at bounding box center [713, 334] width 88 height 29
click at [676, 339] on input "False" at bounding box center [680, 335] width 9 height 8
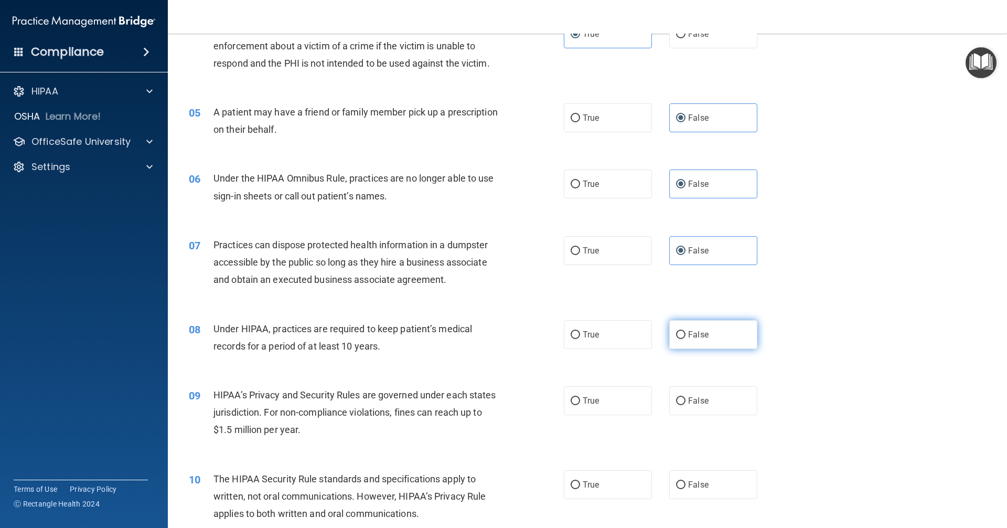
radio input "true"
click at [689, 402] on span "False" at bounding box center [698, 400] width 20 height 10
click at [685, 402] on input "False" at bounding box center [680, 401] width 9 height 8
radio input "true"
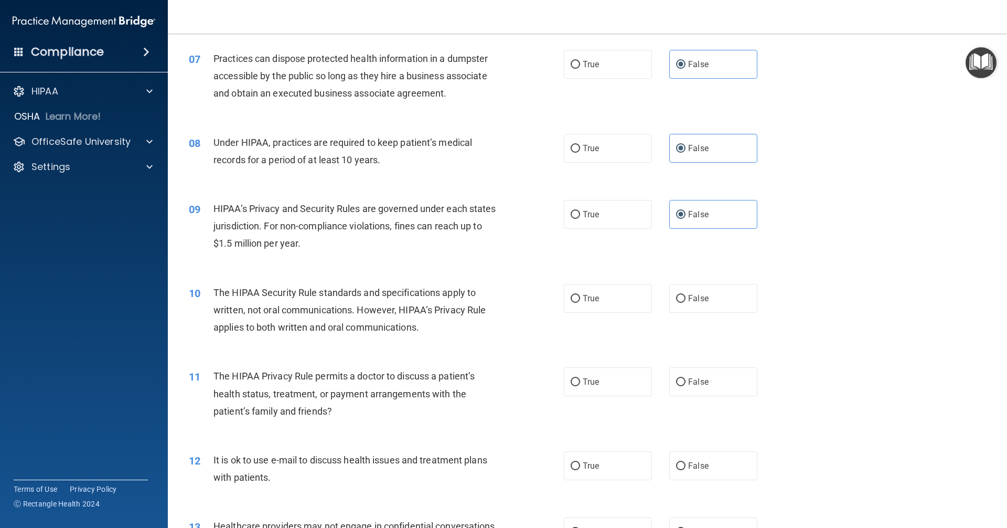
scroll to position [524, 0]
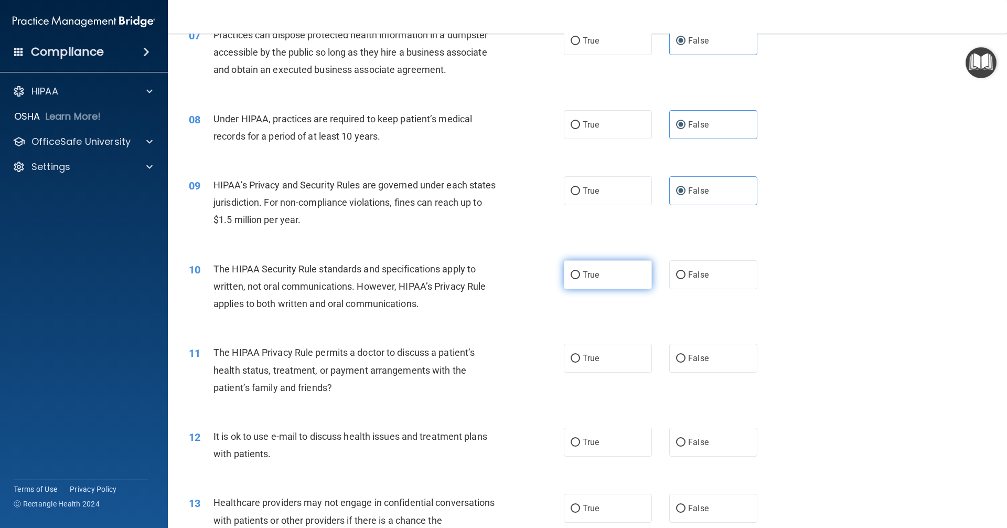
click at [591, 281] on label "True" at bounding box center [608, 274] width 88 height 29
click at [580, 279] on input "True" at bounding box center [575, 275] width 9 height 8
radio input "true"
click at [576, 369] on label "True" at bounding box center [608, 357] width 88 height 29
click at [576, 362] on input "True" at bounding box center [575, 358] width 9 height 8
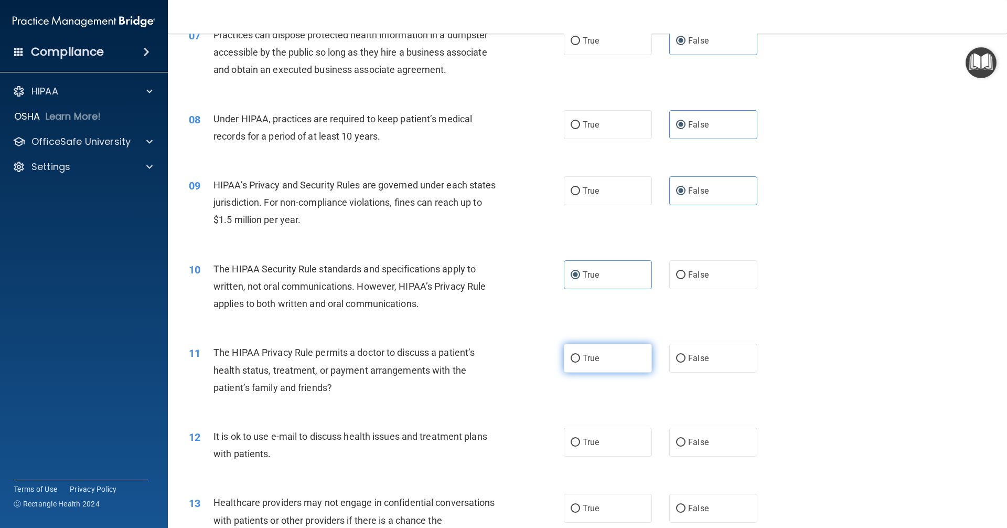
radio input "true"
click at [588, 433] on label "True" at bounding box center [608, 441] width 88 height 29
click at [580, 438] on input "True" at bounding box center [575, 442] width 9 height 8
radio input "true"
click at [581, 498] on label "True" at bounding box center [608, 507] width 88 height 29
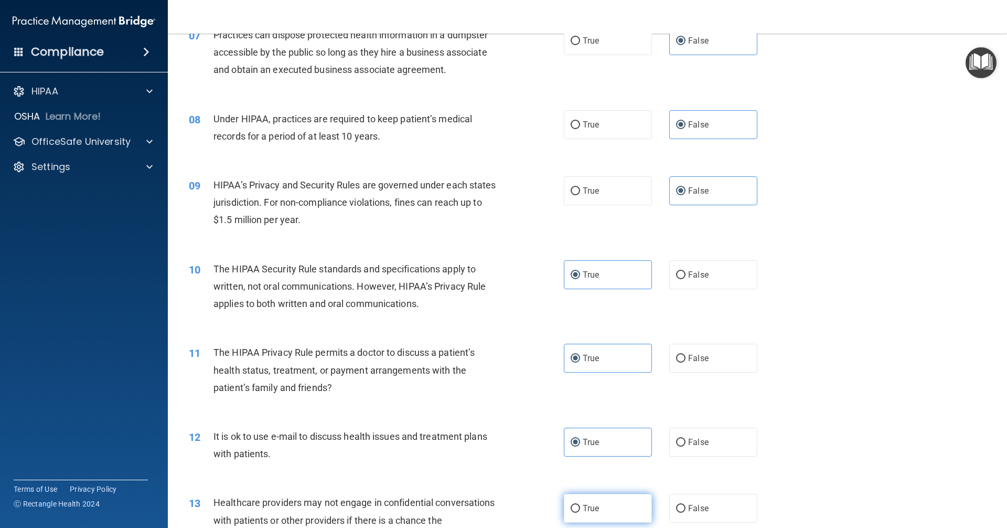
click at [580, 504] on input "True" at bounding box center [575, 508] width 9 height 8
radio input "true"
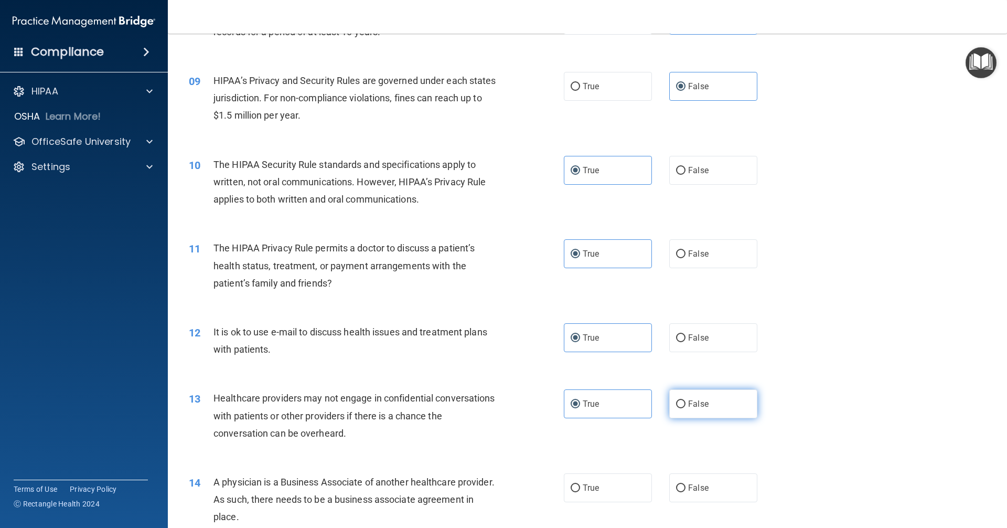
scroll to position [629, 0]
click at [698, 477] on label "False" at bounding box center [713, 486] width 88 height 29
click at [685, 483] on input "False" at bounding box center [680, 487] width 9 height 8
radio input "true"
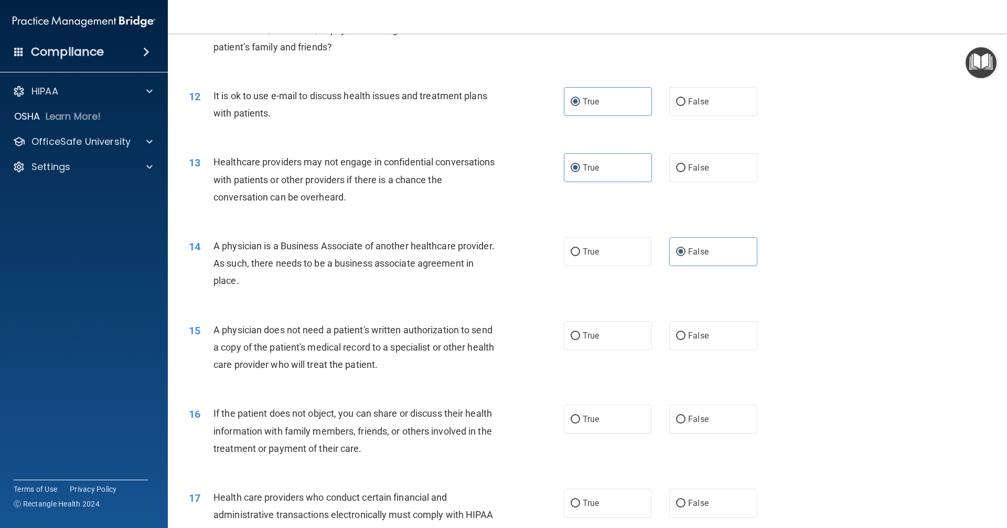
scroll to position [944, 0]
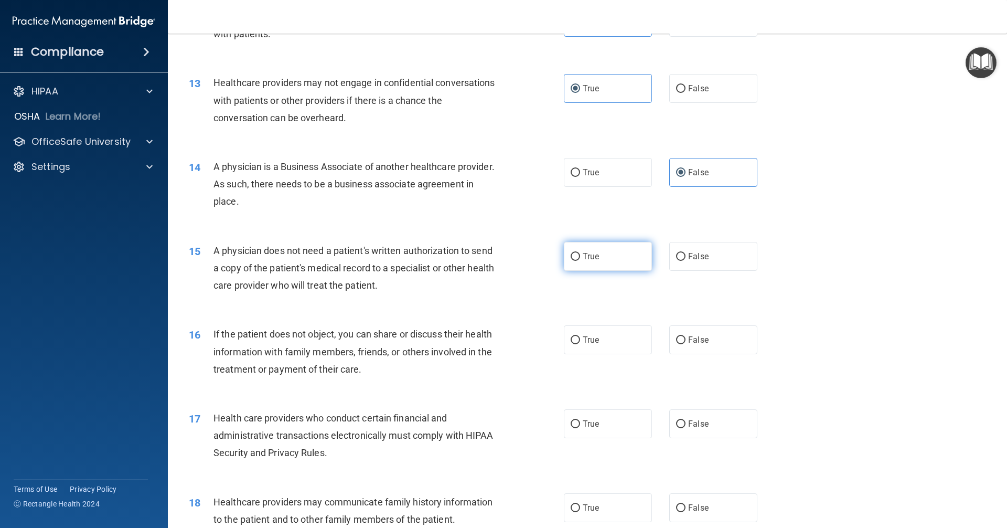
click at [615, 262] on label "True" at bounding box center [608, 256] width 88 height 29
click at [580, 261] on input "True" at bounding box center [575, 257] width 9 height 8
radio input "true"
click at [604, 342] on label "True" at bounding box center [608, 339] width 88 height 29
click at [580, 342] on input "True" at bounding box center [575, 340] width 9 height 8
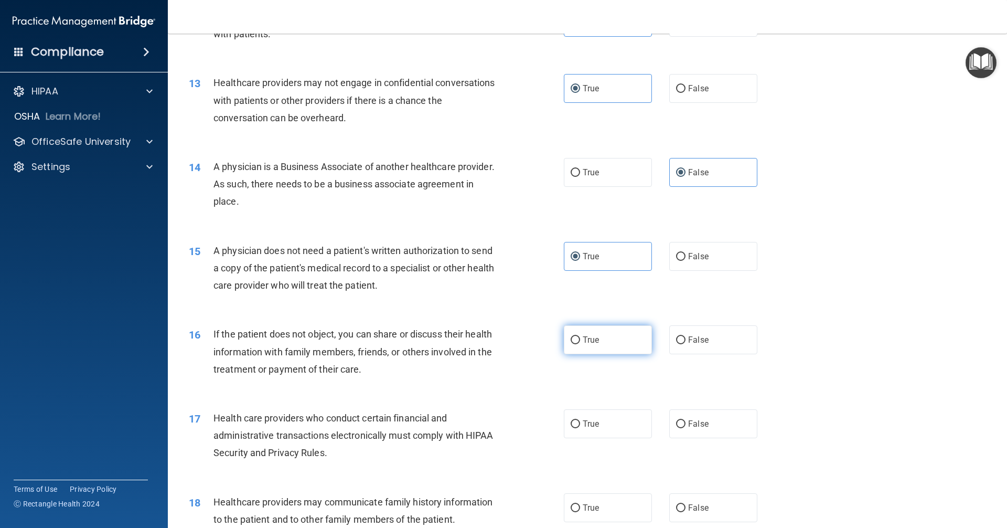
radio input "true"
click at [593, 415] on label "True" at bounding box center [608, 423] width 88 height 29
click at [580, 420] on input "True" at bounding box center [575, 424] width 9 height 8
radio input "true"
click at [669, 423] on label "False" at bounding box center [713, 423] width 88 height 29
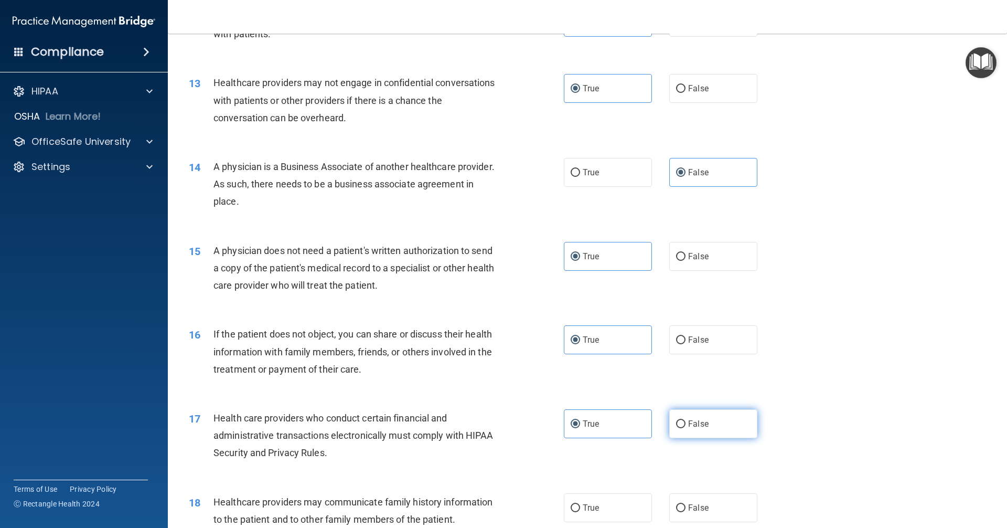
click at [676, 423] on input "False" at bounding box center [680, 424] width 9 height 8
radio input "true"
radio input "false"
click at [677, 508] on input "False" at bounding box center [680, 508] width 9 height 8
radio input "true"
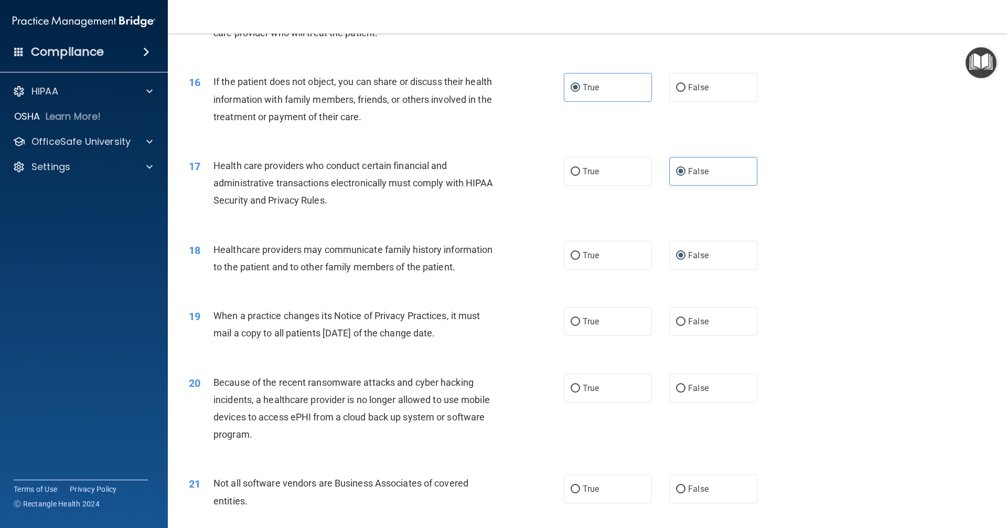
scroll to position [1258, 0]
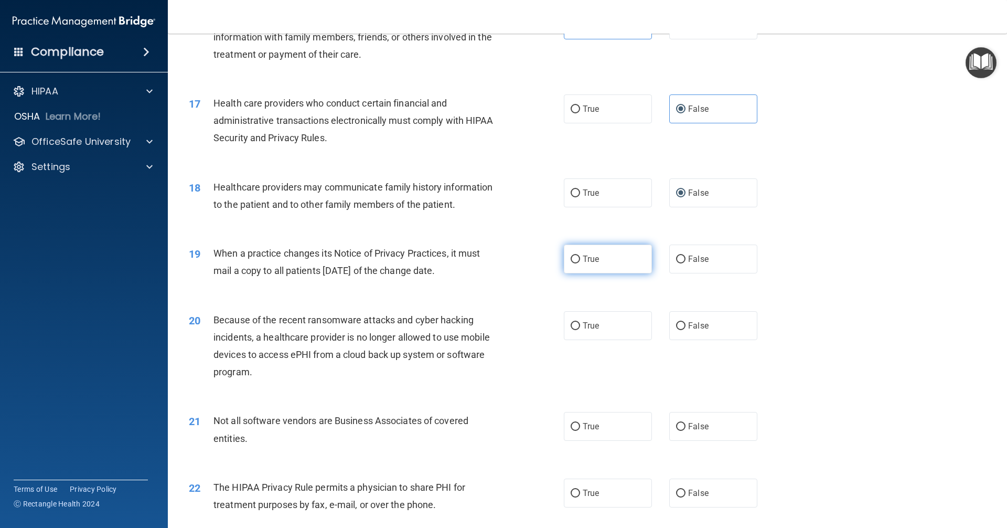
click at [584, 261] on span "True" at bounding box center [591, 259] width 16 height 10
click at [580, 261] on input "True" at bounding box center [575, 259] width 9 height 8
radio input "true"
click at [697, 261] on span "False" at bounding box center [698, 259] width 20 height 10
click at [685, 261] on input "False" at bounding box center [680, 259] width 9 height 8
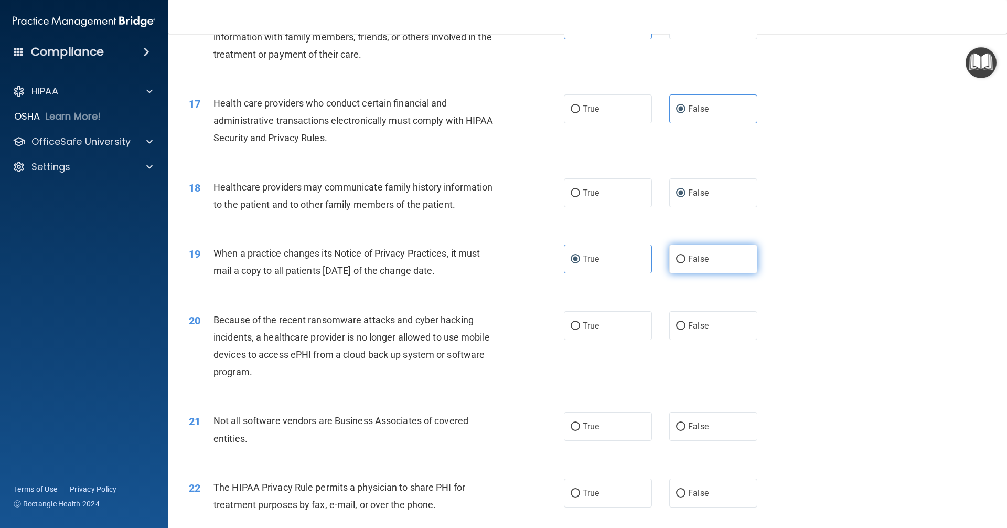
radio input "true"
radio input "false"
click at [614, 122] on label "True" at bounding box center [608, 108] width 88 height 29
click at [580, 113] on input "True" at bounding box center [575, 109] width 9 height 8
radio input "true"
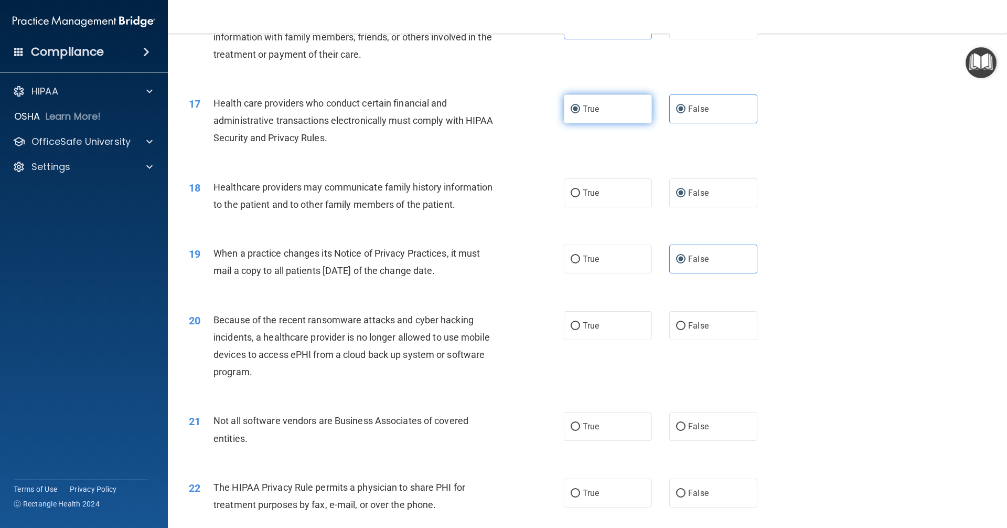
radio input "false"
click at [614, 325] on label "True" at bounding box center [608, 325] width 88 height 29
click at [580, 325] on input "True" at bounding box center [575, 326] width 9 height 8
radio input "true"
click at [622, 438] on label "True" at bounding box center [608, 426] width 88 height 29
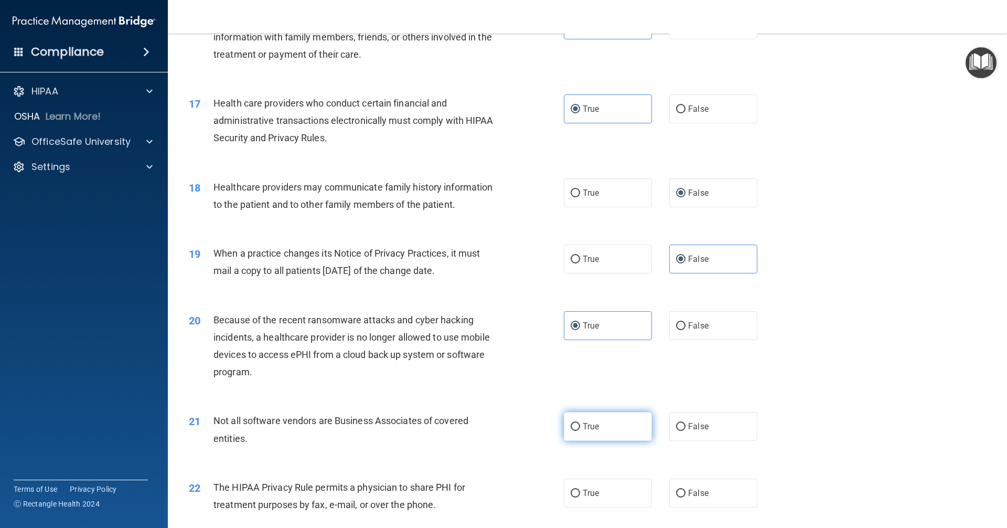
click at [580, 431] on input "True" at bounding box center [575, 427] width 9 height 8
radio input "true"
click at [690, 488] on span "False" at bounding box center [698, 493] width 20 height 10
click at [685, 489] on input "False" at bounding box center [680, 493] width 9 height 8
radio input "true"
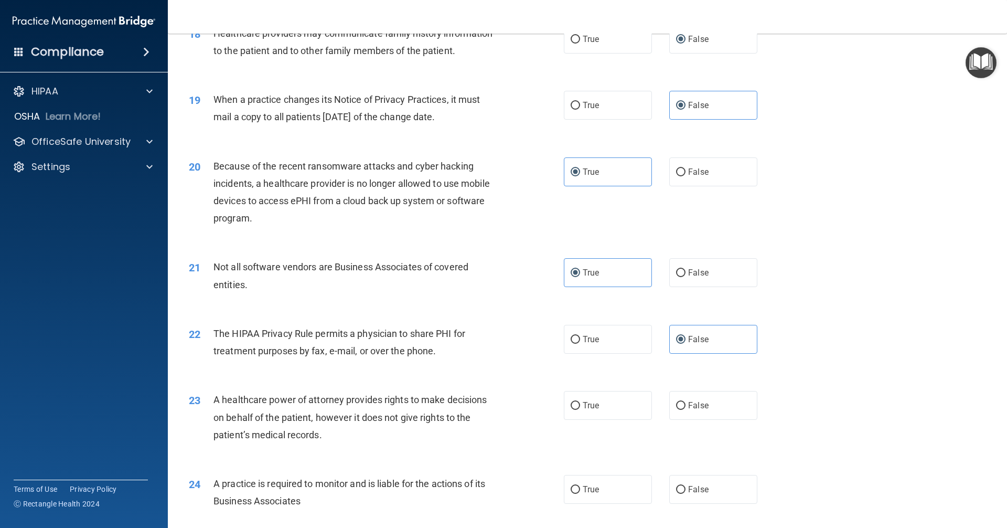
scroll to position [1416, 0]
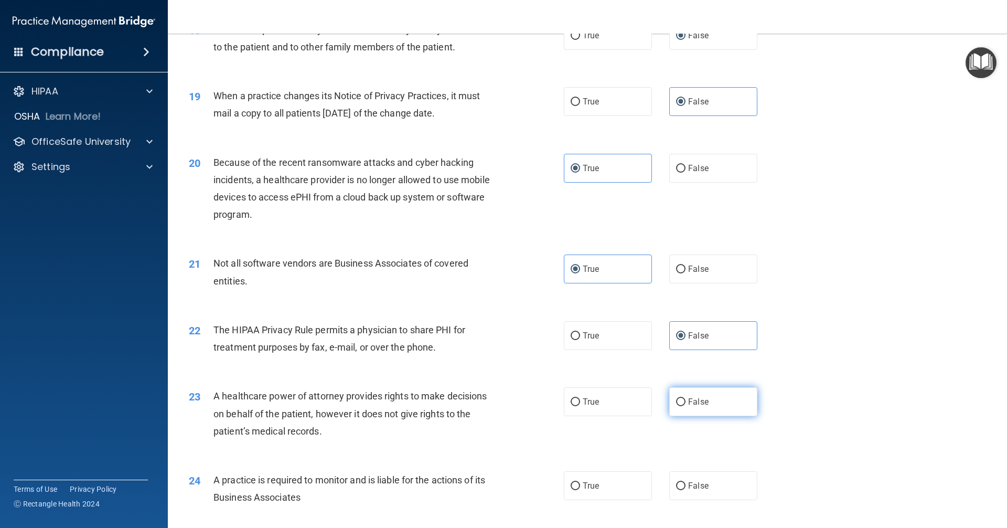
click at [705, 410] on label "False" at bounding box center [713, 401] width 88 height 29
click at [685, 406] on input "False" at bounding box center [680, 402] width 9 height 8
radio input "true"
click at [706, 487] on label "False" at bounding box center [713, 485] width 88 height 29
click at [685, 487] on input "False" at bounding box center [680, 486] width 9 height 8
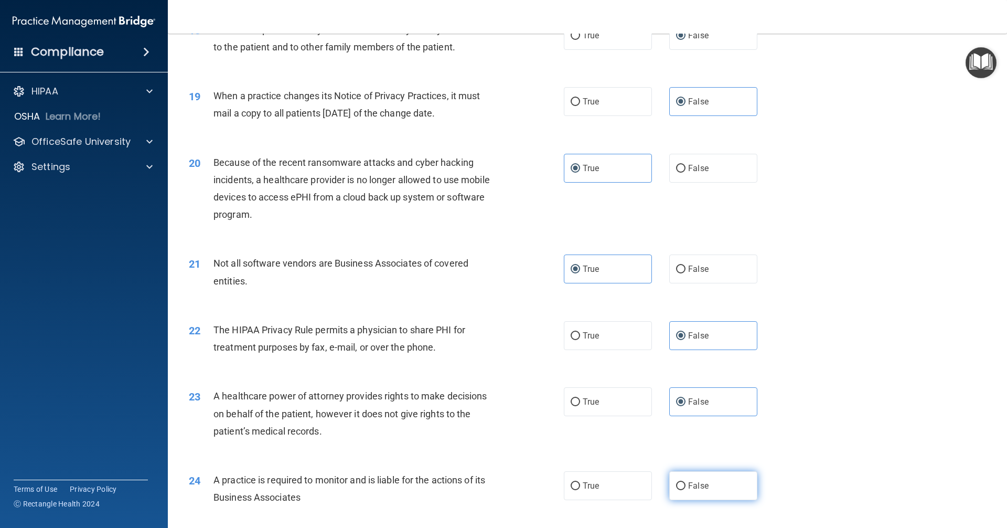
radio input "true"
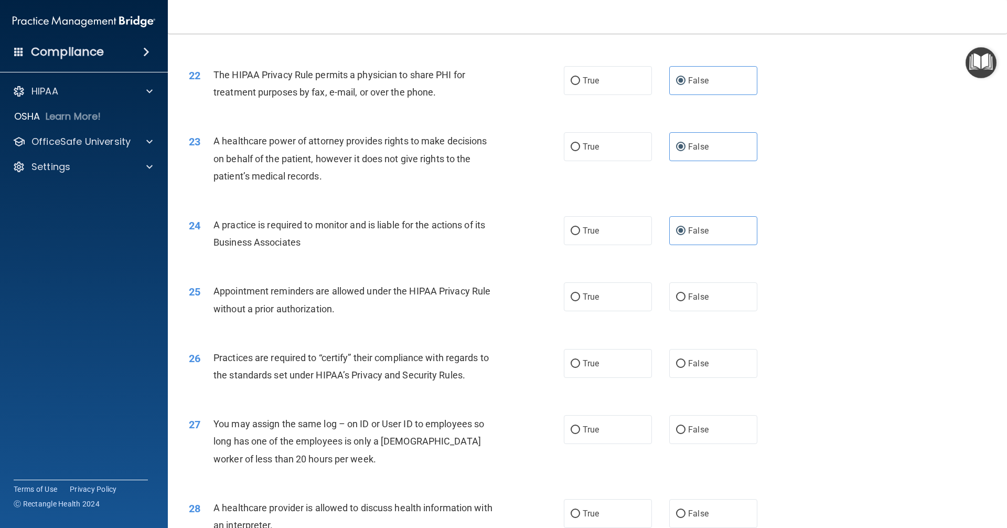
scroll to position [1678, 0]
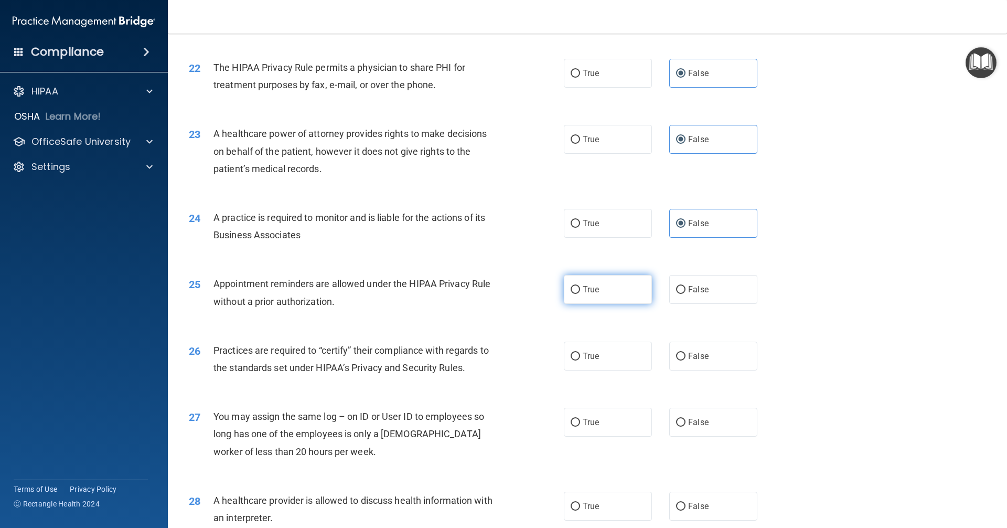
click at [620, 293] on label "True" at bounding box center [608, 289] width 88 height 29
click at [580, 293] on input "True" at bounding box center [575, 290] width 9 height 8
radio input "true"
click at [691, 351] on span "False" at bounding box center [698, 356] width 20 height 10
click at [685, 352] on input "False" at bounding box center [680, 356] width 9 height 8
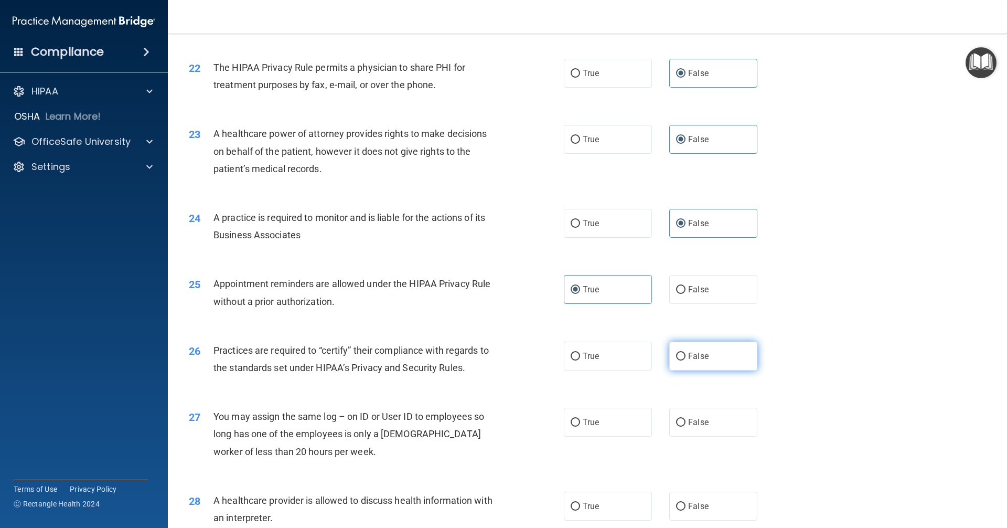
radio input "true"
click at [676, 427] on label "False" at bounding box center [713, 421] width 88 height 29
click at [676, 426] on input "False" at bounding box center [680, 422] width 9 height 8
radio input "true"
click at [607, 507] on label "True" at bounding box center [608, 505] width 88 height 29
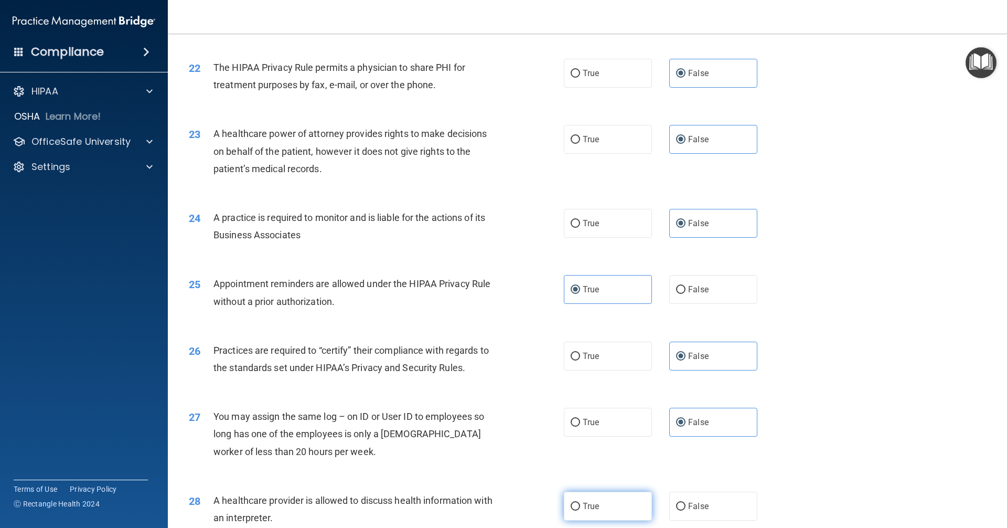
click at [580, 507] on input "True" at bounding box center [575, 506] width 9 height 8
radio input "true"
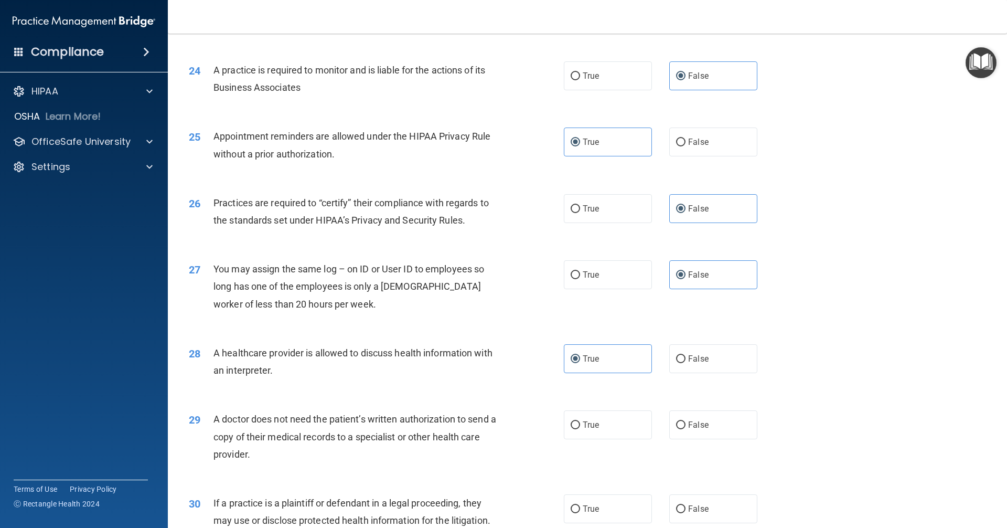
scroll to position [1835, 0]
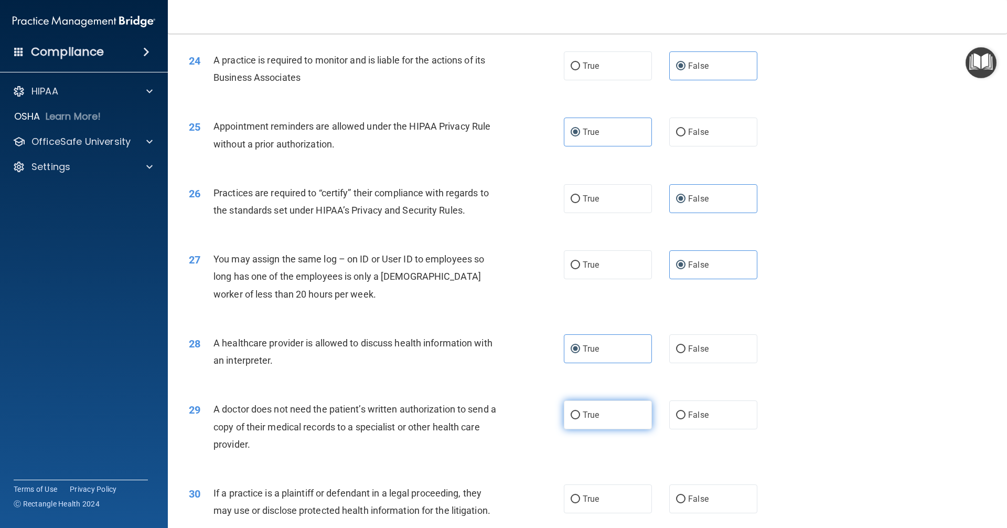
click at [629, 419] on label "True" at bounding box center [608, 414] width 88 height 29
click at [580, 419] on input "True" at bounding box center [575, 415] width 9 height 8
radio input "true"
click at [621, 504] on label "True" at bounding box center [608, 498] width 88 height 29
click at [580, 503] on input "True" at bounding box center [575, 499] width 9 height 8
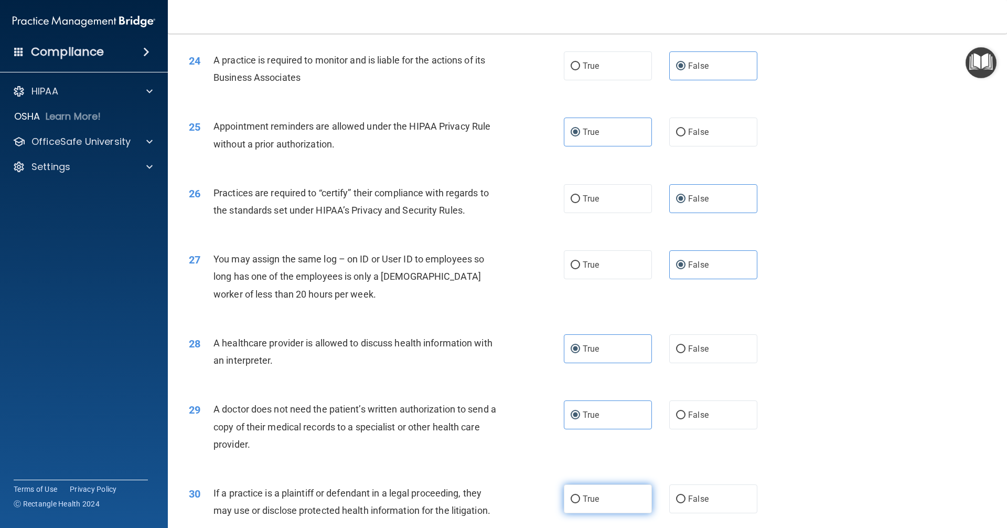
radio input "true"
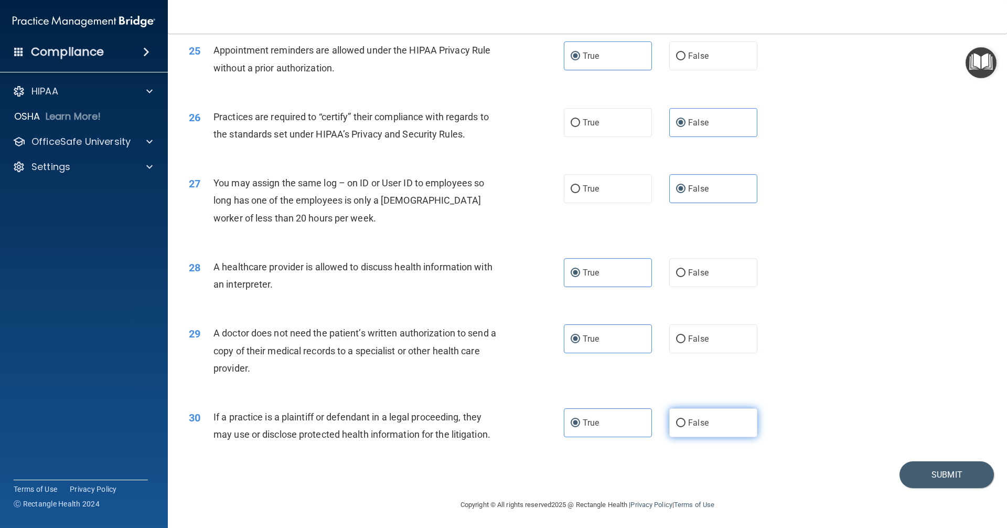
scroll to position [1913, 0]
click at [910, 470] on button "Submit" at bounding box center [946, 472] width 94 height 27
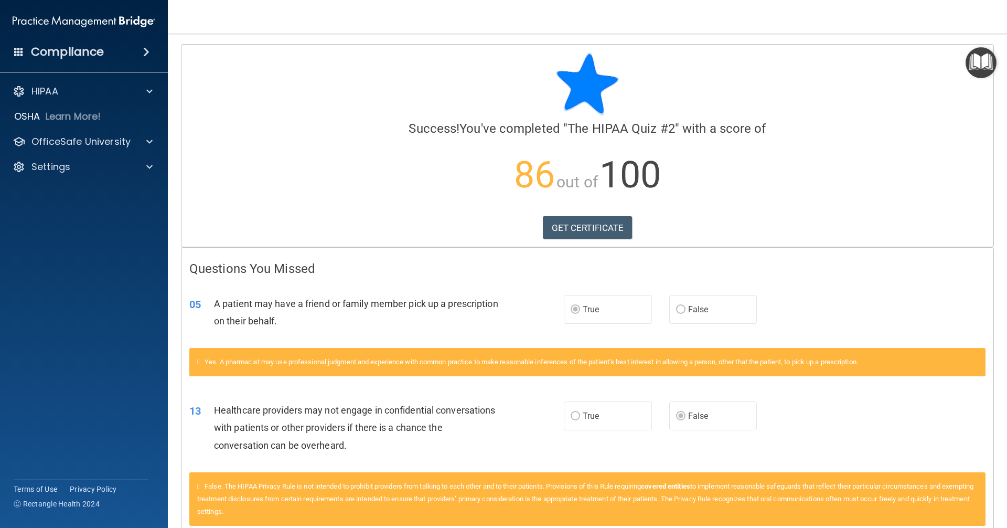
click at [148, 131] on div "HIPAA Documents and Policies Report an Incident Business Associates Emergency P…" at bounding box center [84, 131] width 168 height 109
click at [144, 143] on div at bounding box center [148, 141] width 26 height 13
click at [127, 170] on img at bounding box center [127, 166] width 13 height 13
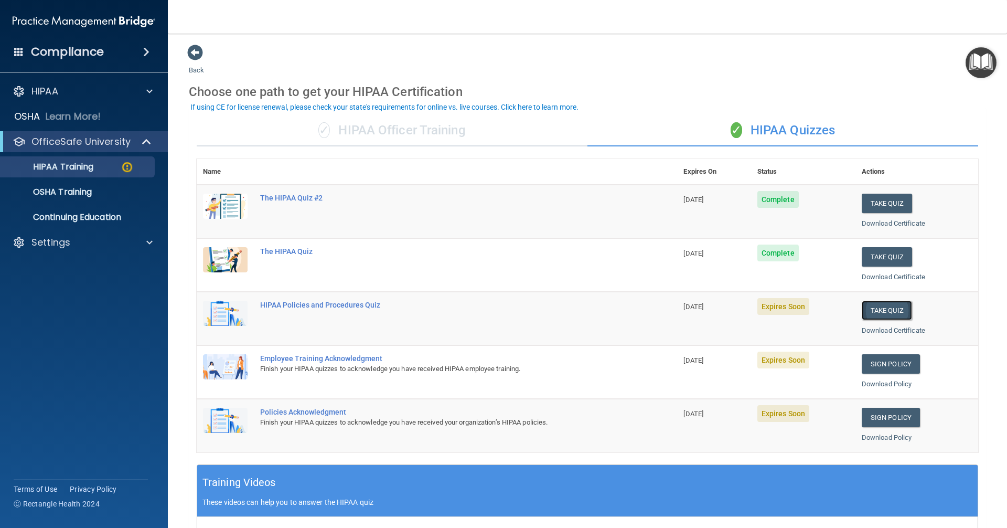
click at [886, 308] on button "Take Quiz" at bounding box center [887, 309] width 50 height 19
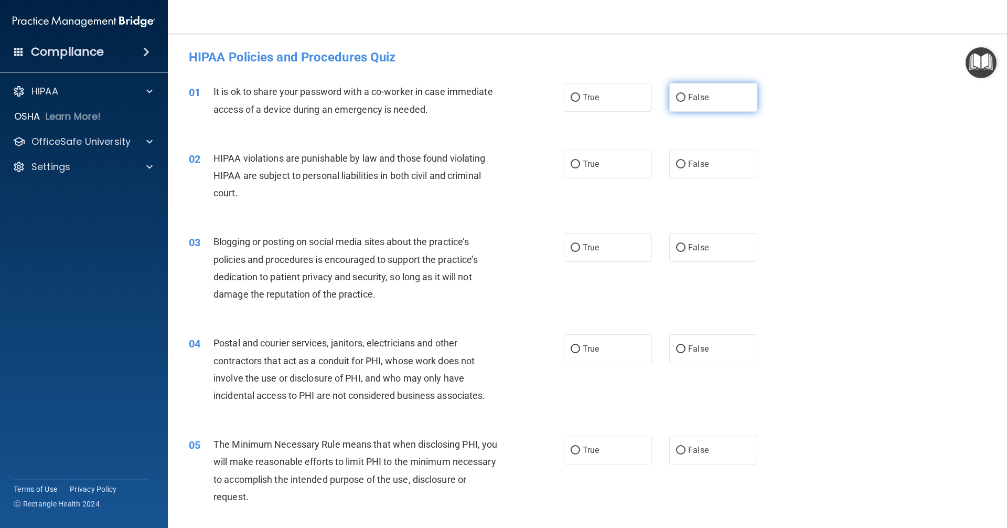
drag, startPoint x: 762, startPoint y: 92, endPoint x: 736, endPoint y: 101, distance: 27.5
click at [758, 93] on div "True False" at bounding box center [669, 97] width 211 height 29
click at [736, 101] on label "False" at bounding box center [713, 97] width 88 height 29
click at [685, 101] on input "False" at bounding box center [680, 98] width 9 height 8
radio input "true"
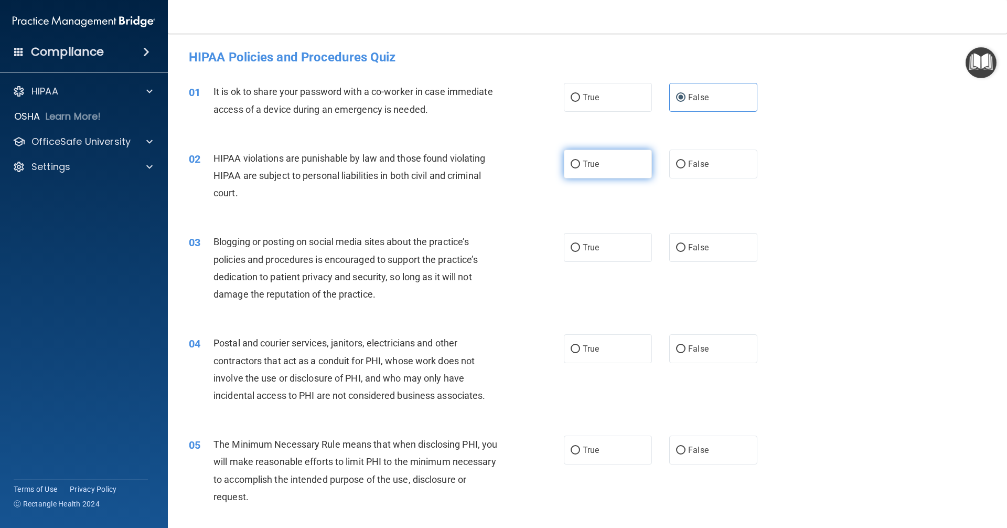
click at [634, 171] on label "True" at bounding box center [608, 163] width 88 height 29
click at [580, 168] on input "True" at bounding box center [575, 164] width 9 height 8
radio input "true"
click at [705, 247] on label "False" at bounding box center [713, 247] width 88 height 29
click at [685, 247] on input "False" at bounding box center [680, 248] width 9 height 8
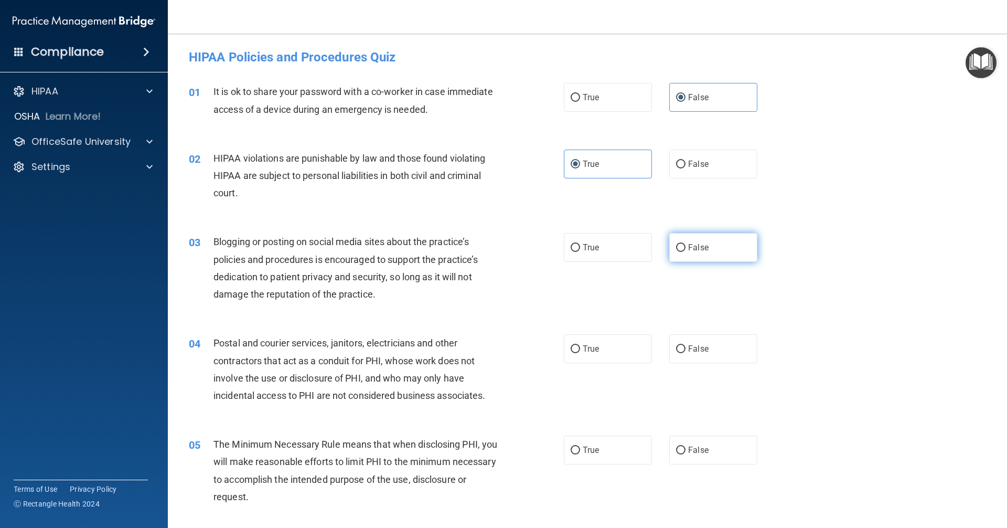
radio input "true"
click at [620, 346] on label "True" at bounding box center [608, 348] width 88 height 29
click at [580, 346] on input "True" at bounding box center [575, 349] width 9 height 8
radio input "true"
click at [614, 450] on label "True" at bounding box center [608, 449] width 88 height 29
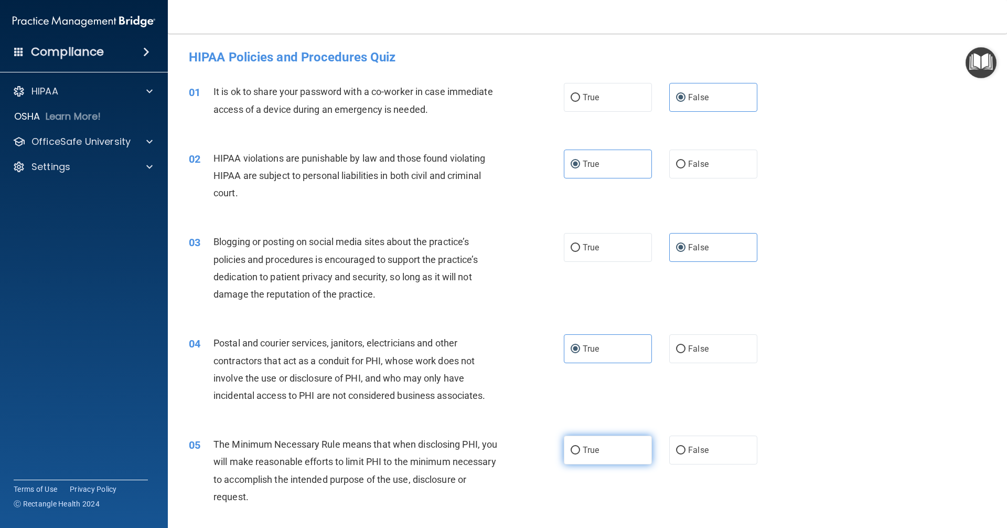
click at [580, 450] on input "True" at bounding box center [575, 450] width 9 height 8
radio input "true"
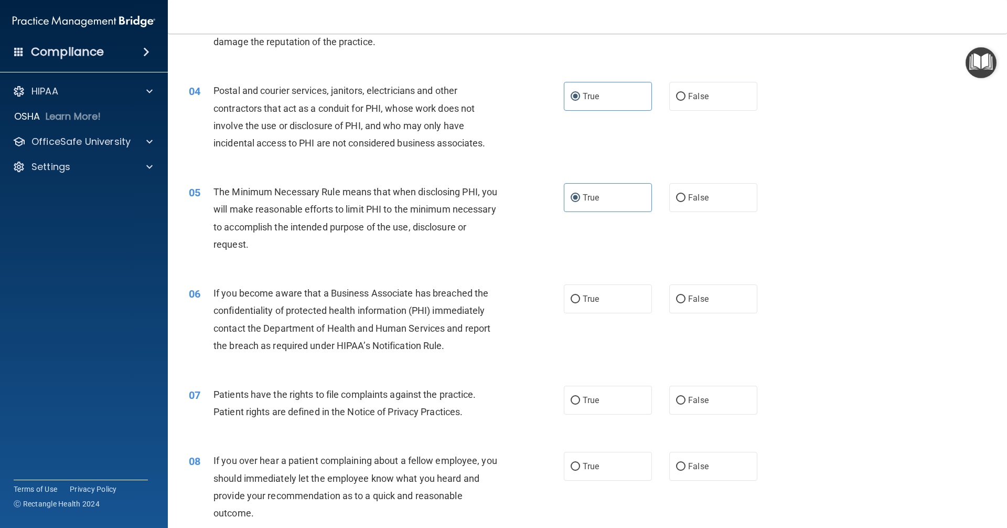
scroll to position [262, 0]
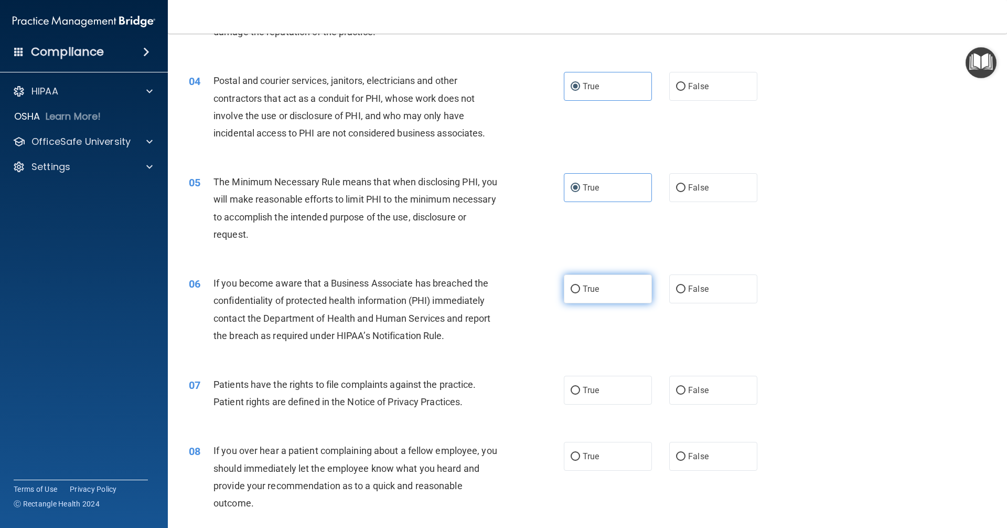
click at [591, 289] on span "True" at bounding box center [591, 289] width 16 height 10
click at [580, 289] on input "True" at bounding box center [575, 289] width 9 height 8
radio input "true"
click at [597, 390] on label "True" at bounding box center [608, 389] width 88 height 29
click at [580, 390] on input "True" at bounding box center [575, 390] width 9 height 8
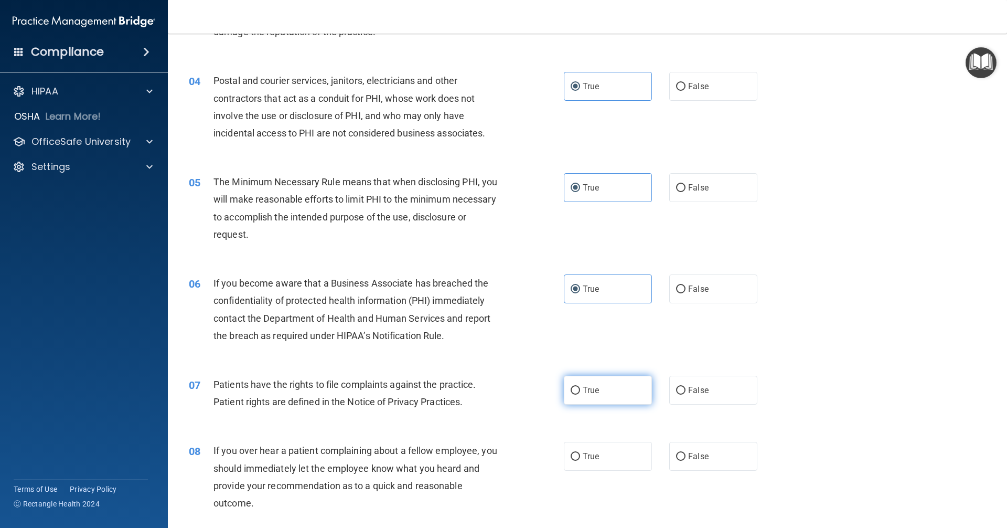
radio input "true"
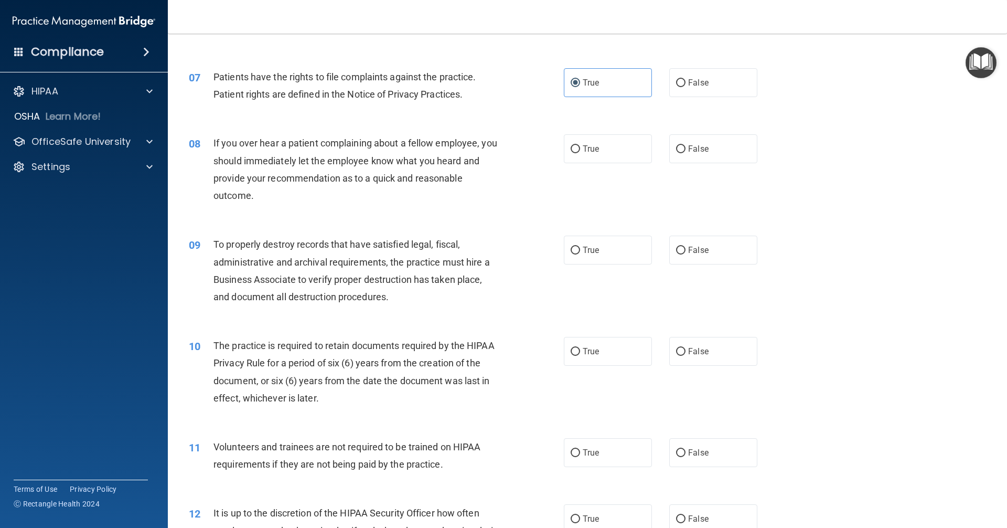
scroll to position [577, 0]
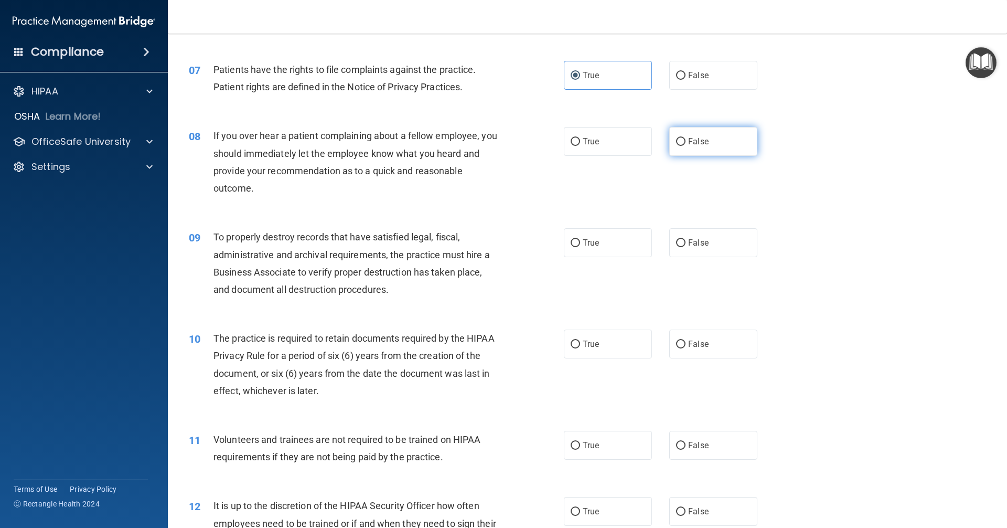
click at [697, 142] on span "False" at bounding box center [698, 141] width 20 height 10
click at [685, 142] on input "False" at bounding box center [680, 142] width 9 height 8
radio input "true"
click at [698, 232] on label "False" at bounding box center [713, 242] width 88 height 29
click at [685, 239] on input "False" at bounding box center [680, 243] width 9 height 8
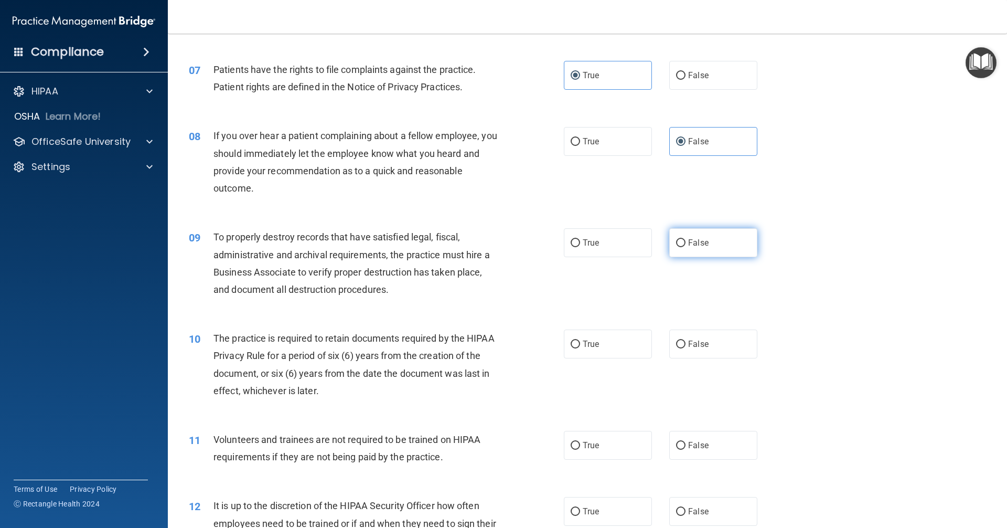
radio input "true"
click at [625, 340] on label "True" at bounding box center [608, 343] width 88 height 29
click at [580, 340] on input "True" at bounding box center [575, 344] width 9 height 8
radio input "true"
click at [705, 440] on label "False" at bounding box center [713, 445] width 88 height 29
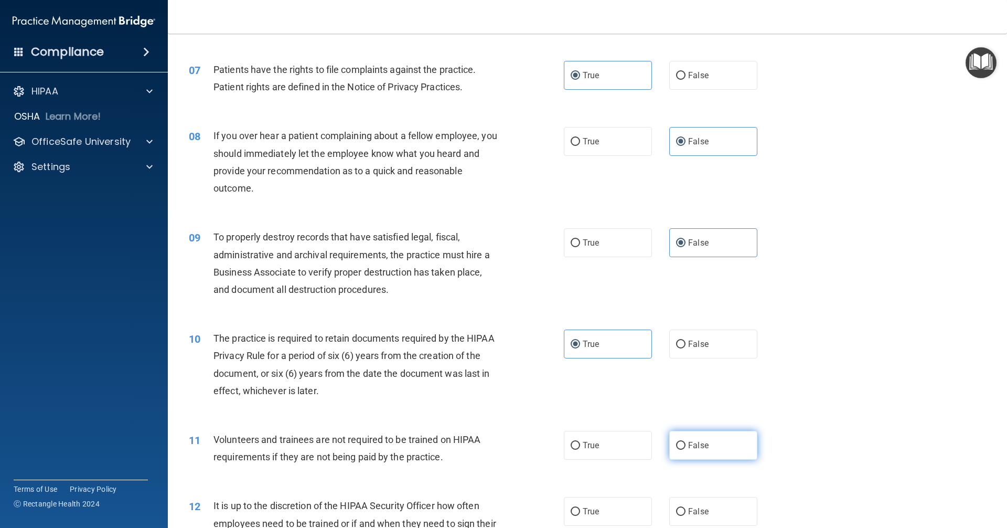
click at [685, 442] on input "False" at bounding box center [680, 446] width 9 height 8
radio input "true"
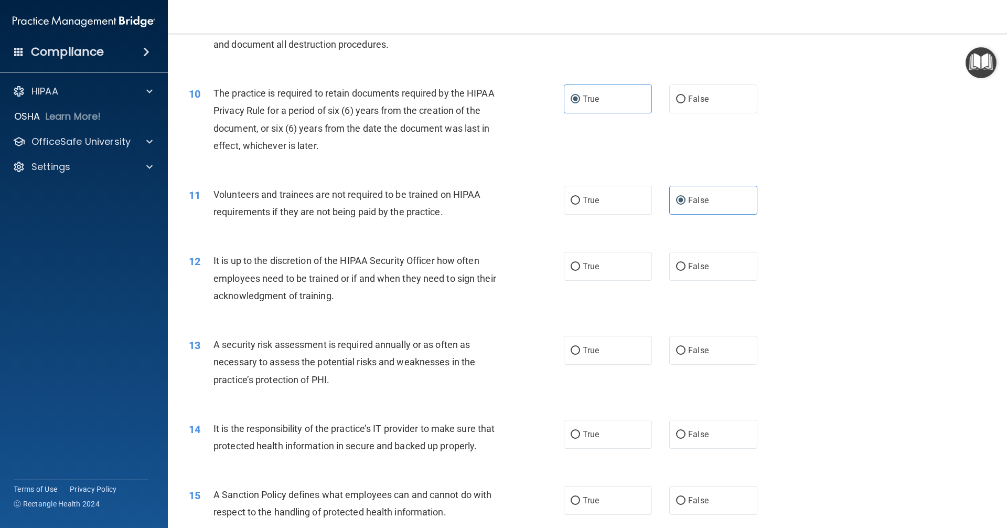
scroll to position [839, 0]
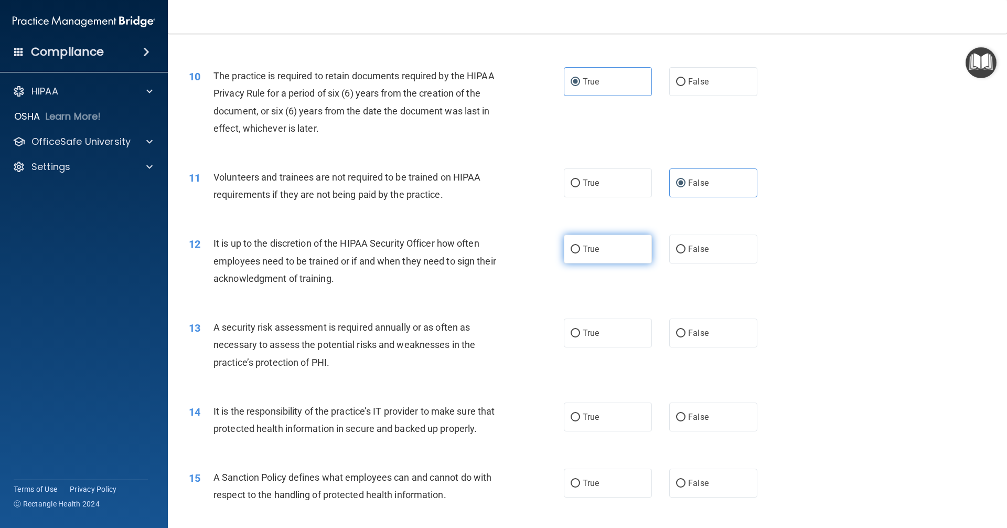
click at [622, 245] on label "True" at bounding box center [608, 248] width 88 height 29
click at [580, 245] on input "True" at bounding box center [575, 249] width 9 height 8
radio input "true"
click at [690, 336] on span "False" at bounding box center [698, 333] width 20 height 10
click at [694, 417] on span "False" at bounding box center [698, 417] width 20 height 10
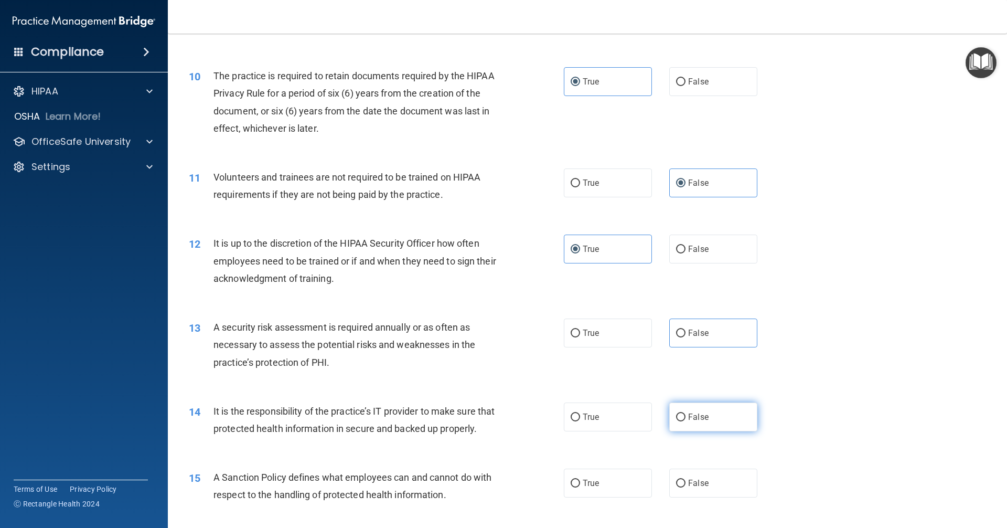
click at [685, 417] on input "False" at bounding box center [680, 417] width 9 height 8
radio input "true"
click at [702, 327] on label "False" at bounding box center [713, 332] width 88 height 29
click at [685, 329] on input "False" at bounding box center [680, 333] width 9 height 8
radio input "true"
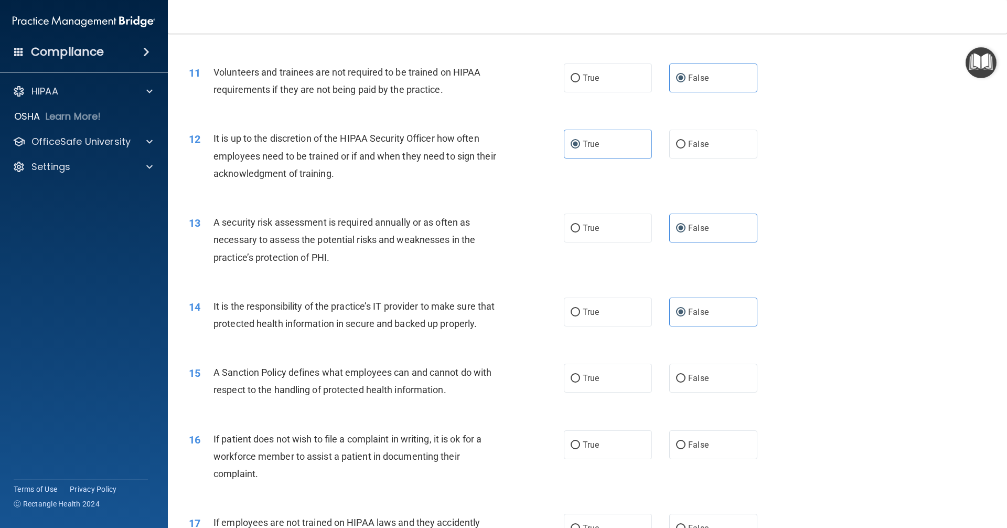
scroll to position [996, 0]
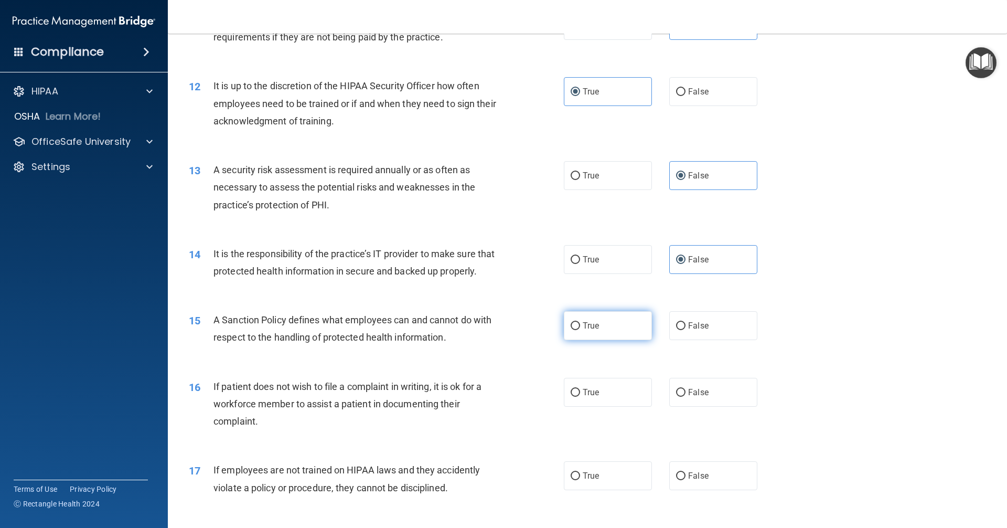
click at [596, 340] on label "True" at bounding box center [608, 325] width 88 height 29
click at [580, 330] on input "True" at bounding box center [575, 326] width 9 height 8
radio input "true"
click at [604, 399] on label "True" at bounding box center [608, 392] width 88 height 29
click at [580, 396] on input "True" at bounding box center [575, 393] width 9 height 8
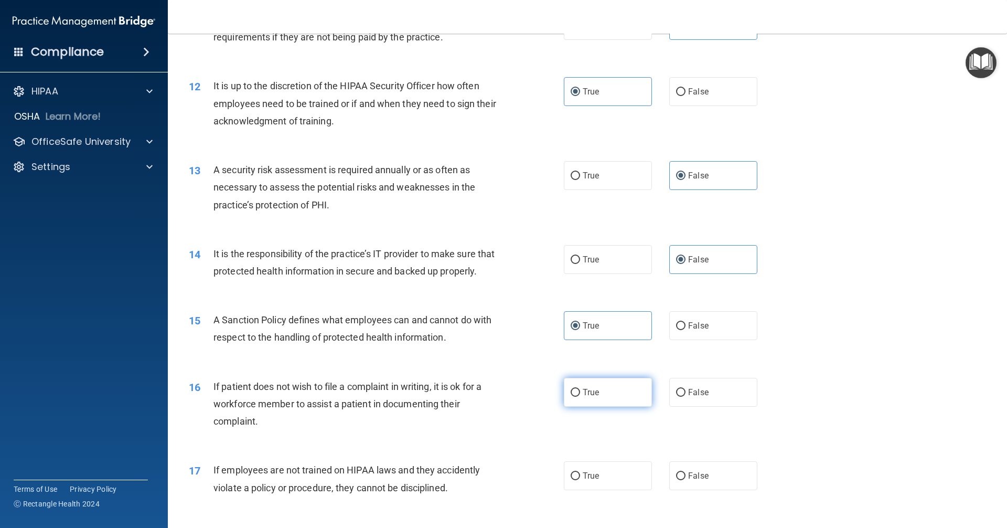
radio input "true"
click at [708, 490] on label "False" at bounding box center [713, 475] width 88 height 29
click at [685, 480] on input "False" at bounding box center [680, 476] width 9 height 8
radio input "true"
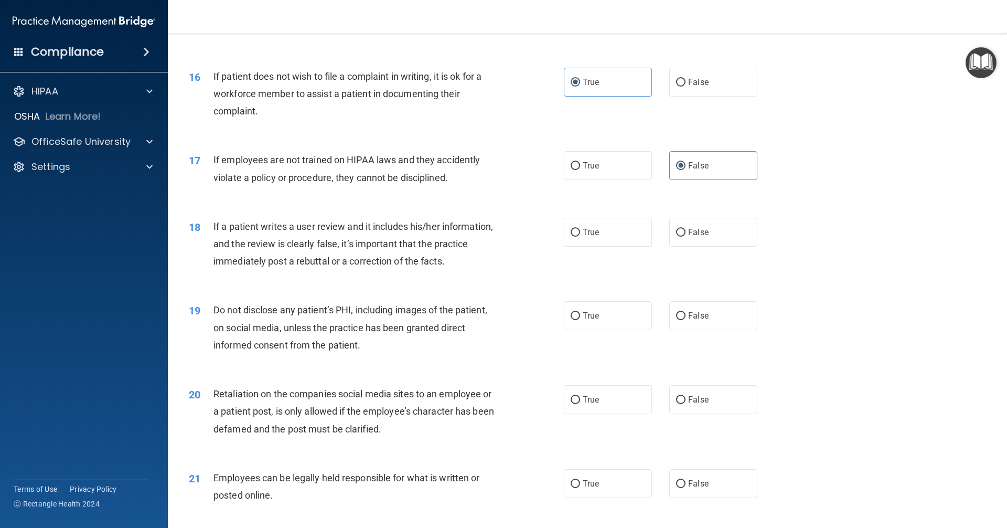
scroll to position [1311, 0]
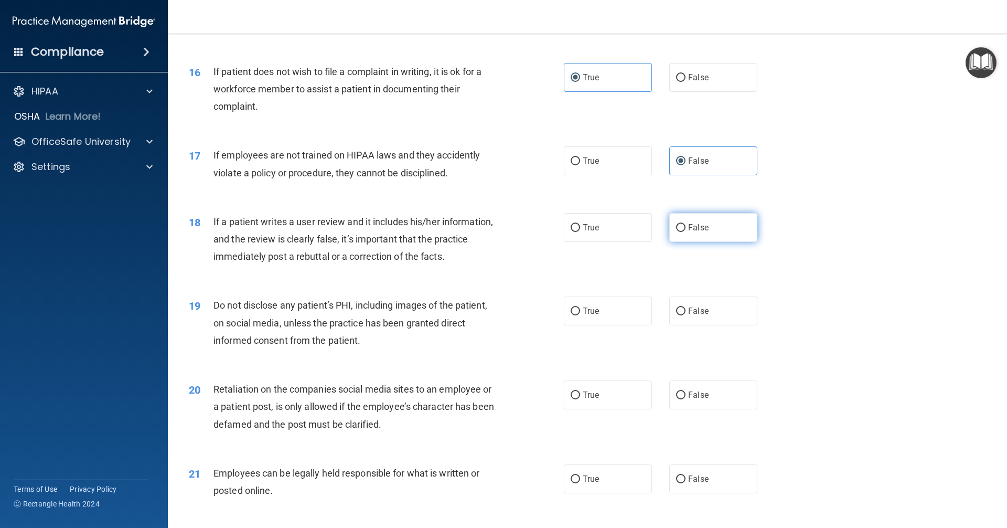
click at [713, 242] on label "False" at bounding box center [713, 227] width 88 height 29
click at [685, 232] on input "False" at bounding box center [680, 228] width 9 height 8
radio input "true"
click at [600, 325] on label "True" at bounding box center [608, 310] width 88 height 29
click at [580, 315] on input "True" at bounding box center [575, 311] width 9 height 8
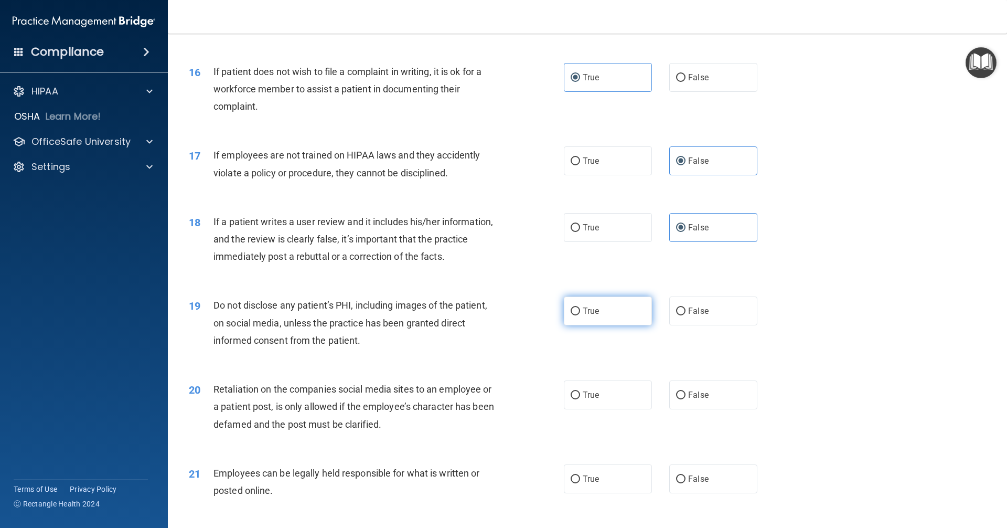
radio input "true"
click at [689, 400] on span "False" at bounding box center [698, 395] width 20 height 10
click at [685, 399] on input "False" at bounding box center [680, 395] width 9 height 8
radio input "true"
click at [600, 493] on label "True" at bounding box center [608, 478] width 88 height 29
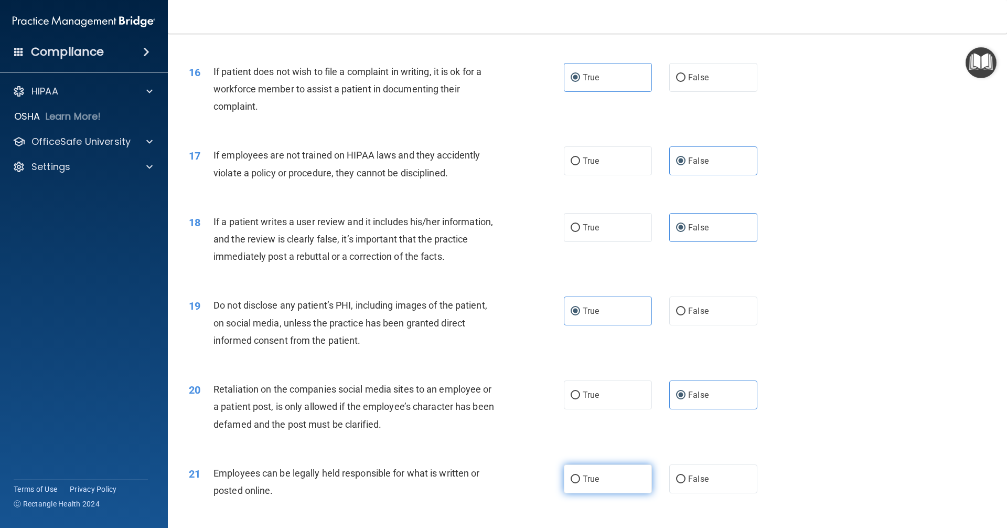
click at [580, 483] on input "True" at bounding box center [575, 479] width 9 height 8
radio input "true"
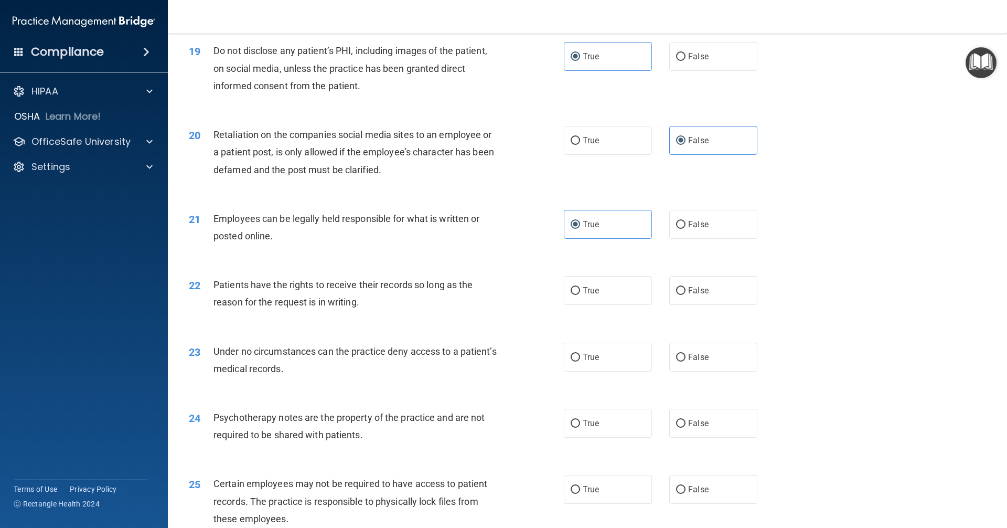
scroll to position [1573, 0]
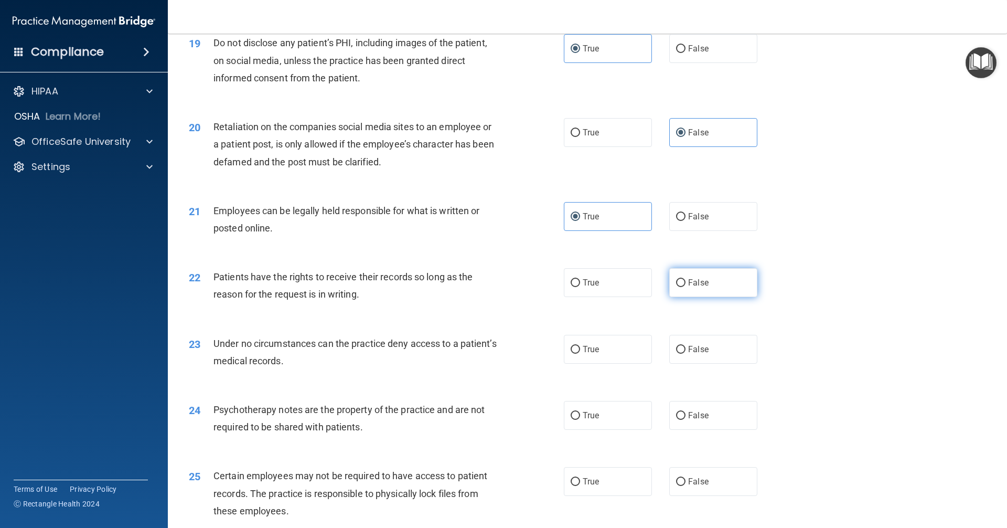
click at [708, 297] on label "False" at bounding box center [713, 282] width 88 height 29
click at [685, 287] on input "False" at bounding box center [680, 283] width 9 height 8
radio input "true"
click at [704, 388] on div "23 Under no circumstances can the practice deny access to a patient’s medical r…" at bounding box center [587, 354] width 813 height 66
click at [696, 363] on label "False" at bounding box center [713, 349] width 88 height 29
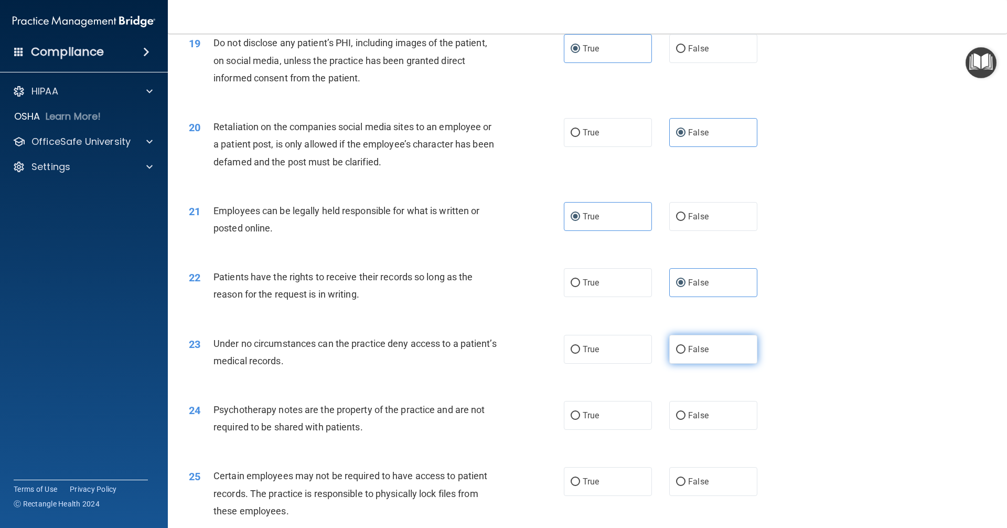
click at [685, 353] on input "False" at bounding box center [680, 350] width 9 height 8
radio input "true"
click at [618, 429] on label "True" at bounding box center [608, 415] width 88 height 29
click at [580, 419] on input "True" at bounding box center [575, 416] width 9 height 8
radio input "true"
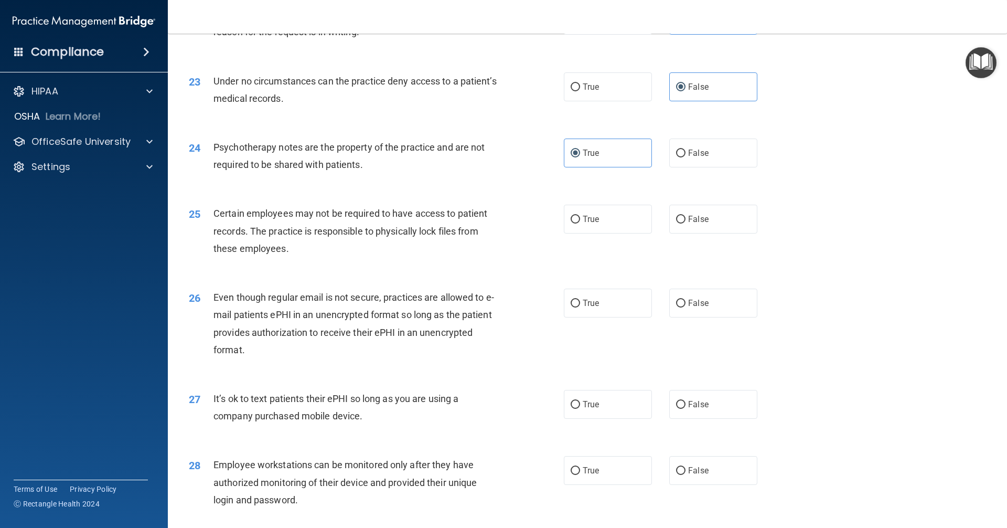
scroll to position [1888, 0]
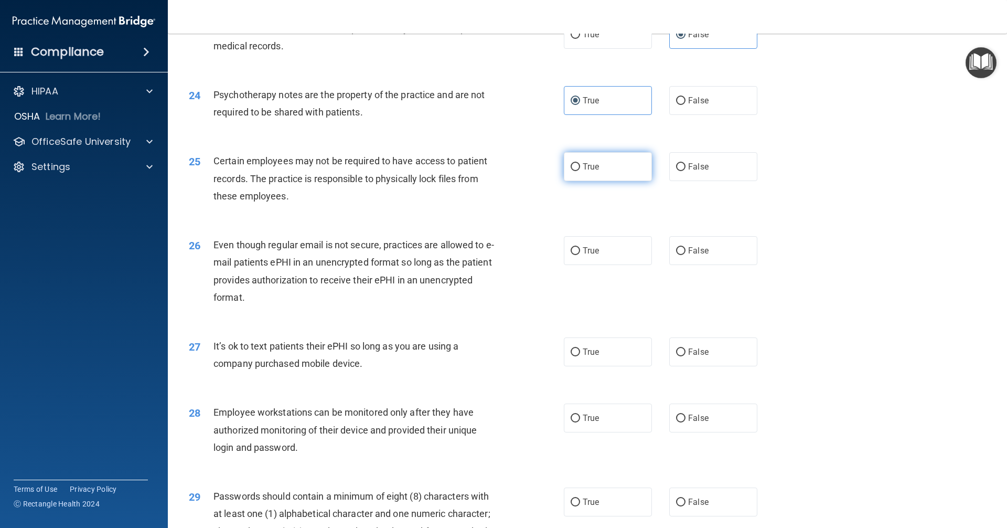
click at [596, 181] on label "True" at bounding box center [608, 166] width 88 height 29
click at [580, 171] on input "True" at bounding box center [575, 167] width 9 height 8
radio input "true"
click at [622, 265] on label "True" at bounding box center [608, 250] width 88 height 29
click at [580, 255] on input "True" at bounding box center [575, 251] width 9 height 8
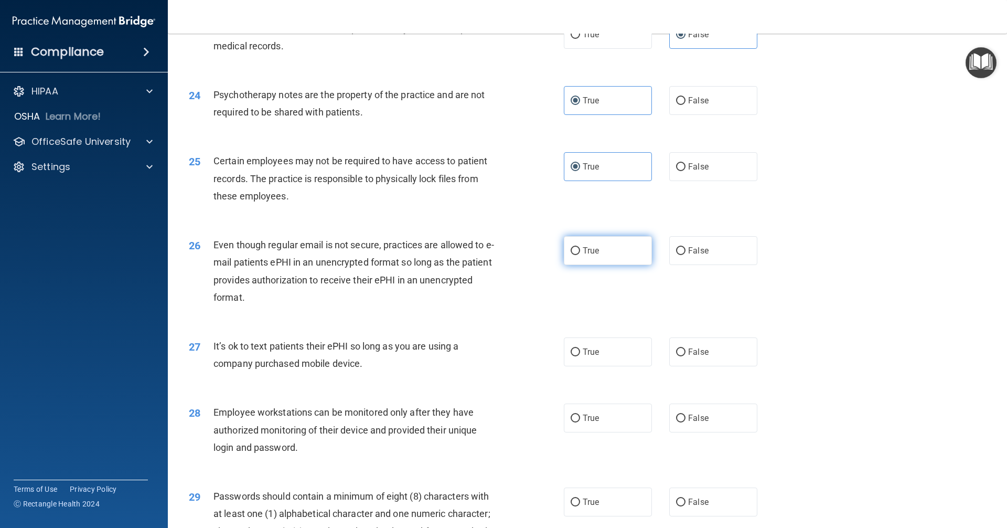
radio input "true"
click at [720, 361] on label "False" at bounding box center [713, 351] width 88 height 29
click at [685, 356] on input "False" at bounding box center [680, 352] width 9 height 8
radio input "true"
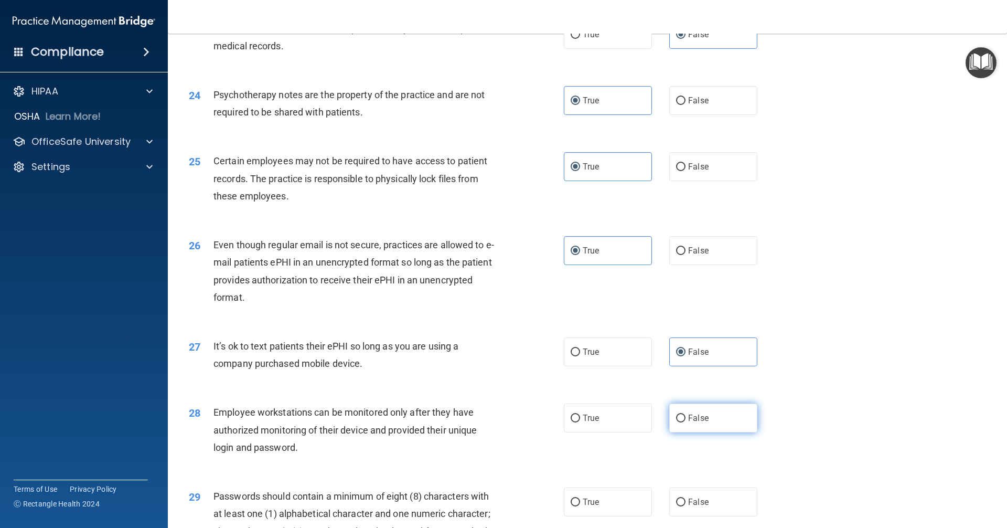
click at [709, 427] on label "False" at bounding box center [713, 417] width 88 height 29
click at [685, 422] on input "False" at bounding box center [680, 418] width 9 height 8
radio input "true"
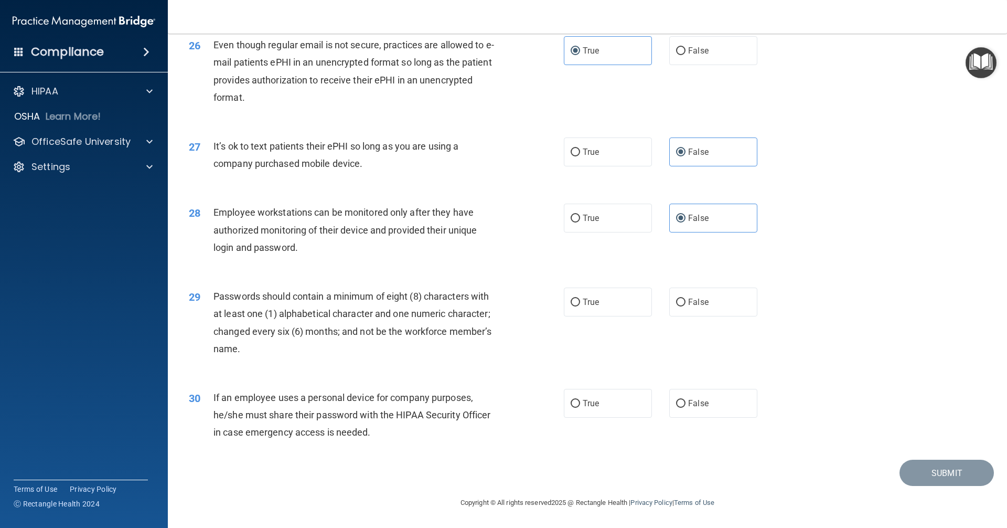
scroll to position [2105, 0]
click at [621, 310] on label "True" at bounding box center [608, 301] width 88 height 29
click at [580, 306] on input "True" at bounding box center [575, 302] width 9 height 8
radio input "true"
click at [701, 400] on span "False" at bounding box center [698, 403] width 20 height 10
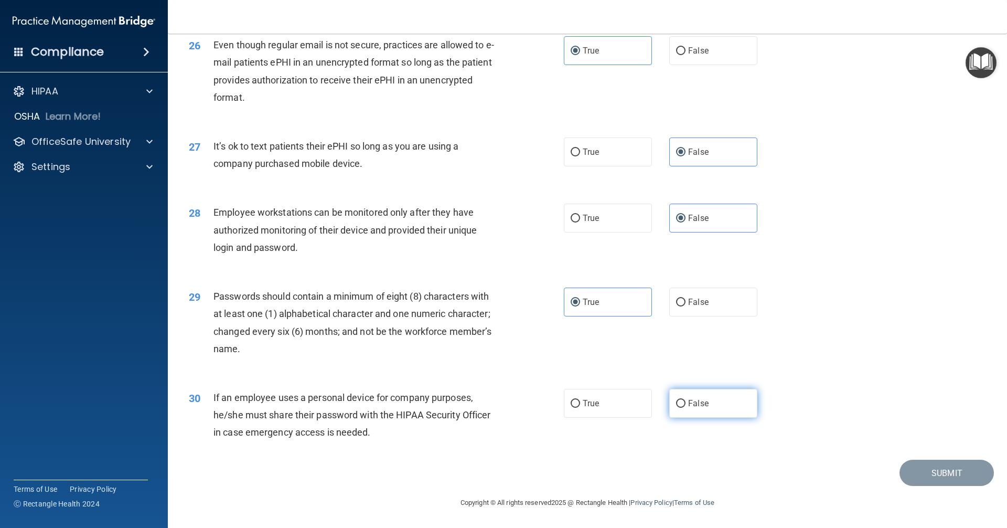
click at [685, 400] on input "False" at bounding box center [680, 404] width 9 height 8
radio input "true"
click at [910, 472] on button "Submit" at bounding box center [946, 472] width 94 height 27
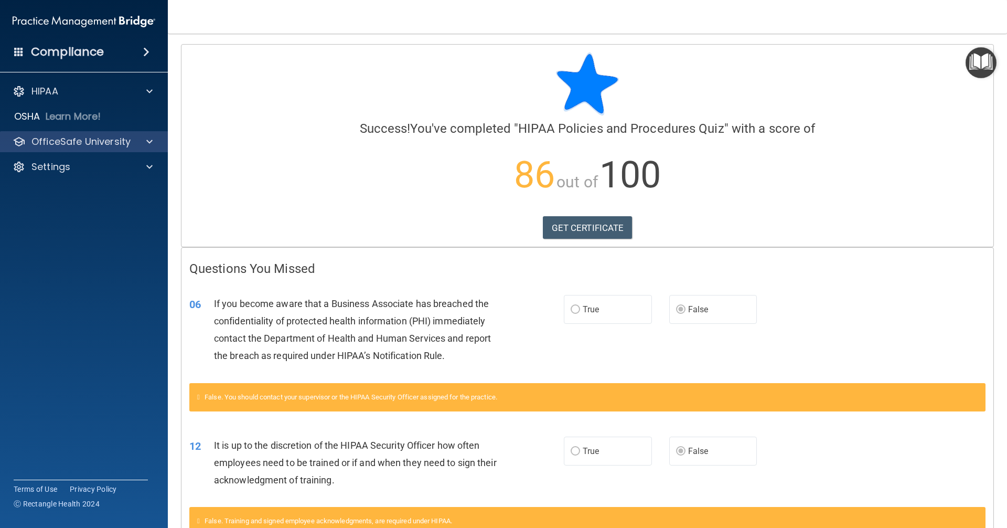
click at [77, 132] on div "OfficeSafe University" at bounding box center [84, 141] width 168 height 21
click at [137, 143] on div at bounding box center [148, 141] width 26 height 13
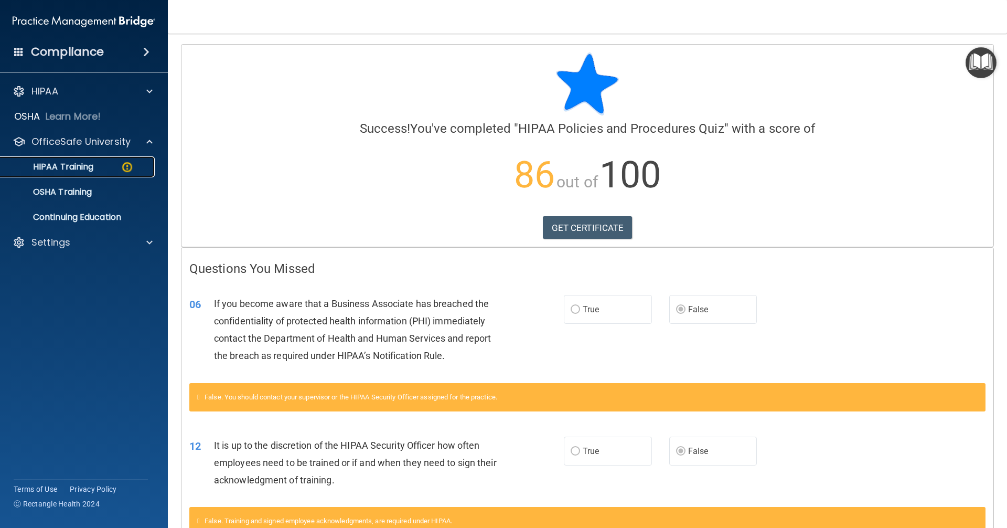
click at [124, 160] on img at bounding box center [127, 166] width 13 height 13
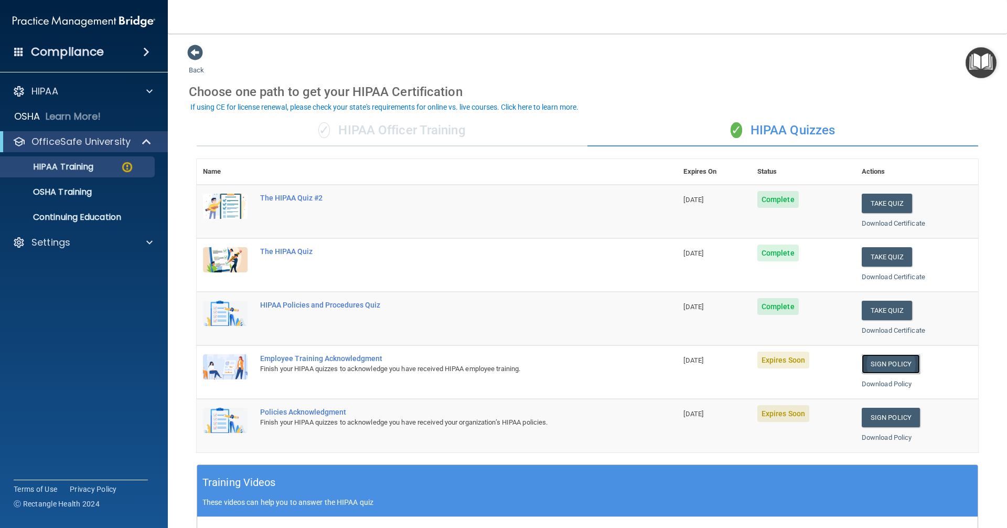
click at [867, 362] on link "Sign Policy" at bounding box center [891, 363] width 58 height 19
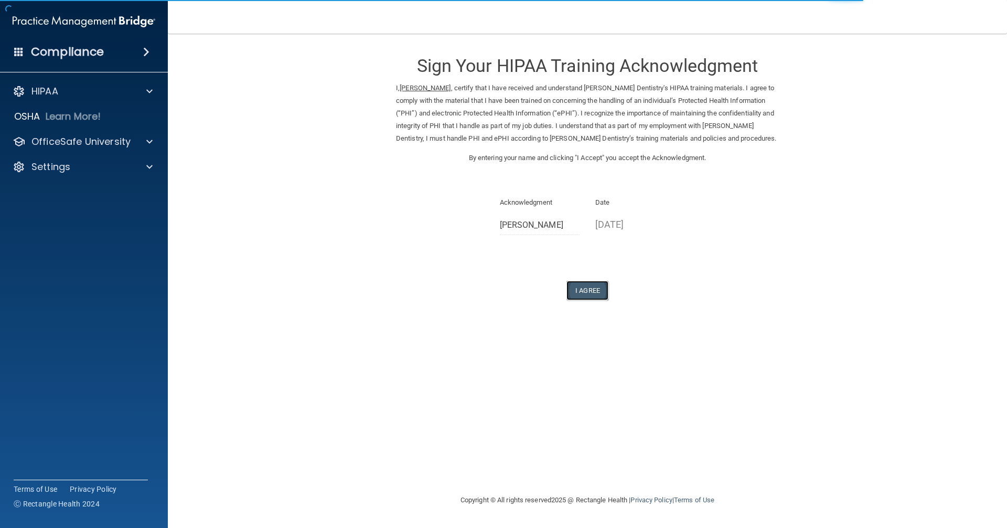
click at [580, 288] on button "I Agree" at bounding box center [587, 290] width 42 height 19
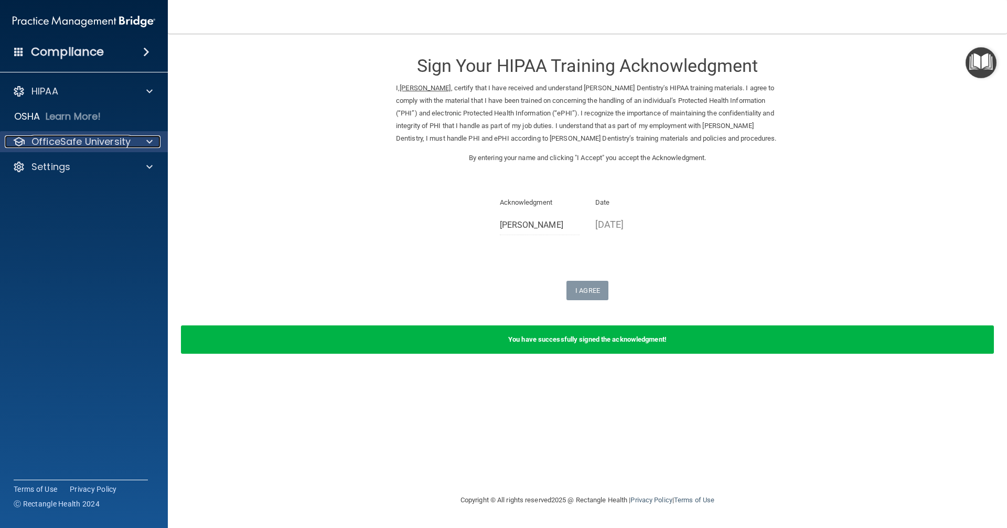
click at [103, 144] on p "OfficeSafe University" at bounding box center [80, 141] width 99 height 13
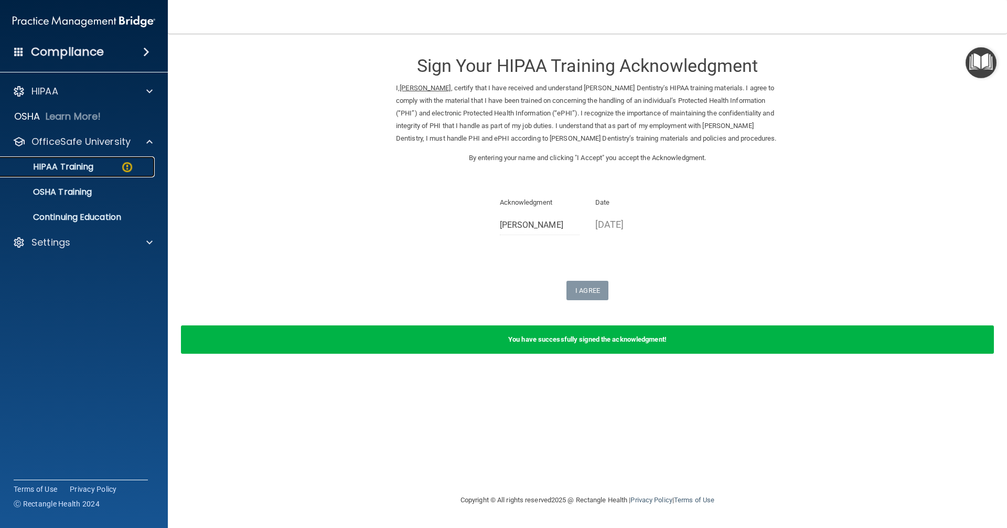
click at [105, 163] on div "HIPAA Training" at bounding box center [78, 167] width 143 height 10
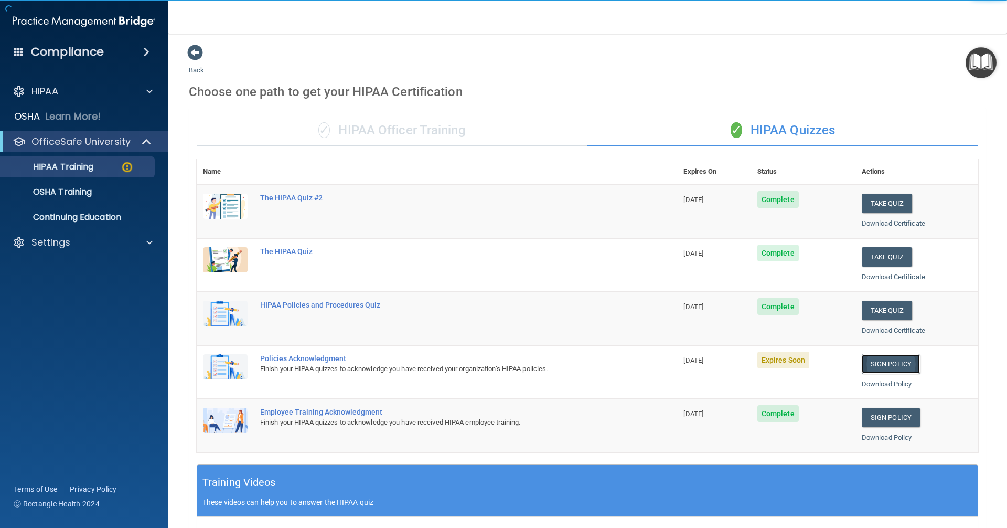
click at [892, 358] on link "Sign Policy" at bounding box center [891, 363] width 58 height 19
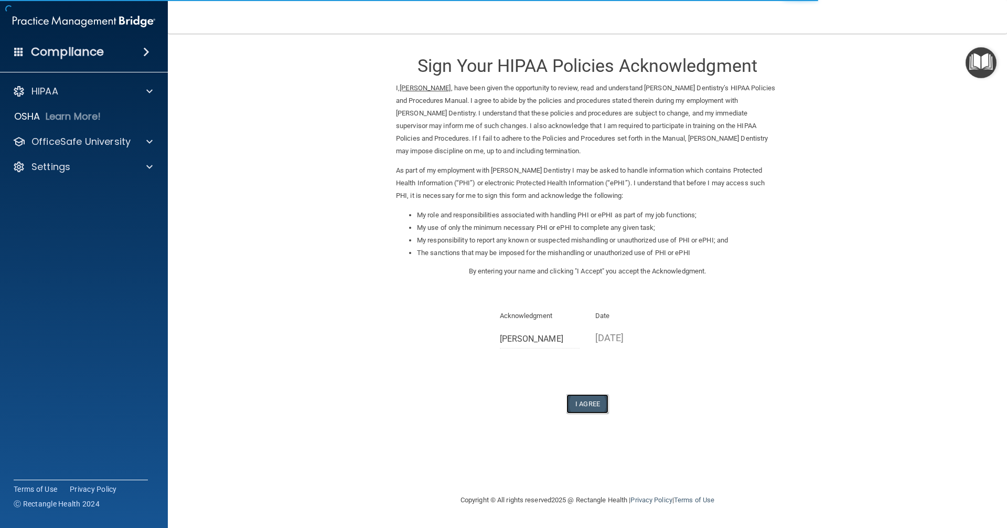
click at [580, 404] on button "I Agree" at bounding box center [587, 403] width 42 height 19
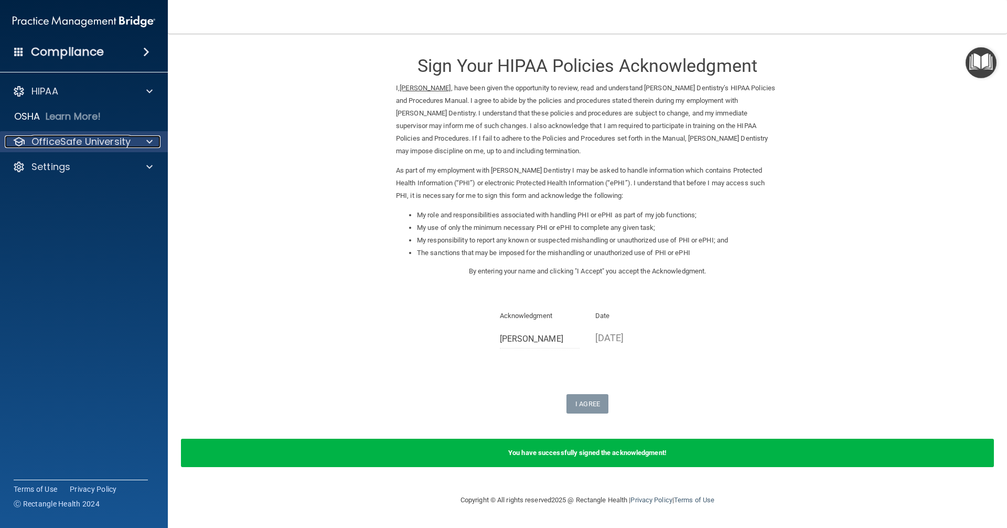
click at [79, 138] on p "OfficeSafe University" at bounding box center [80, 141] width 99 height 13
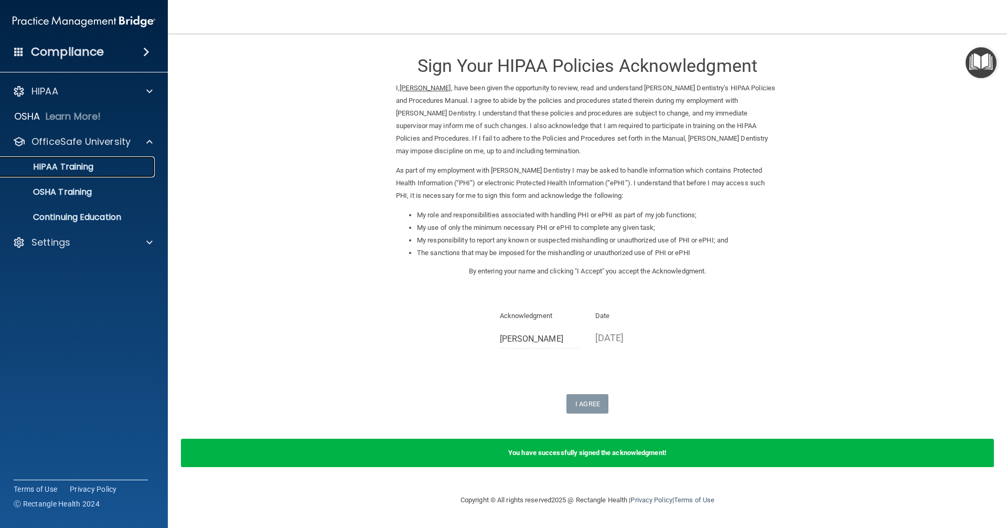
click at [102, 166] on div "HIPAA Training" at bounding box center [78, 167] width 143 height 10
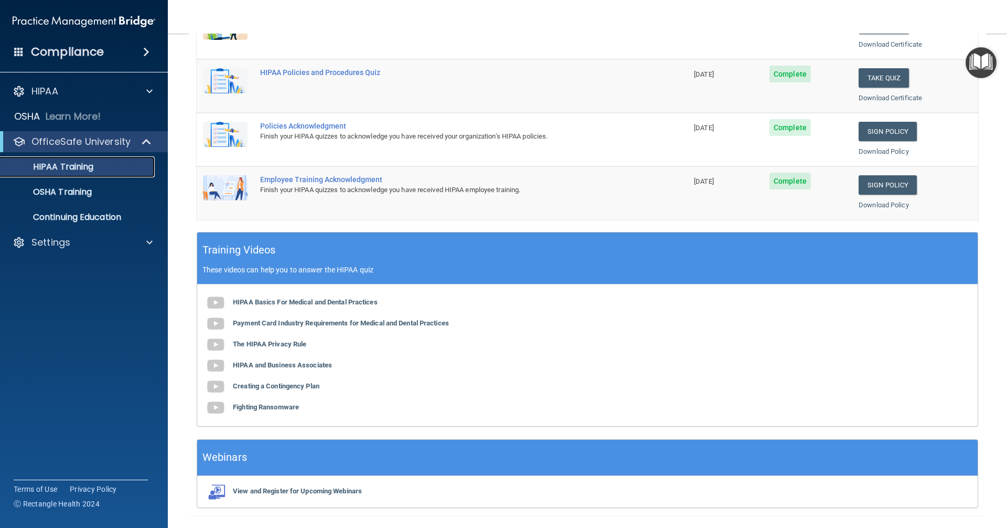
scroll to position [262, 0]
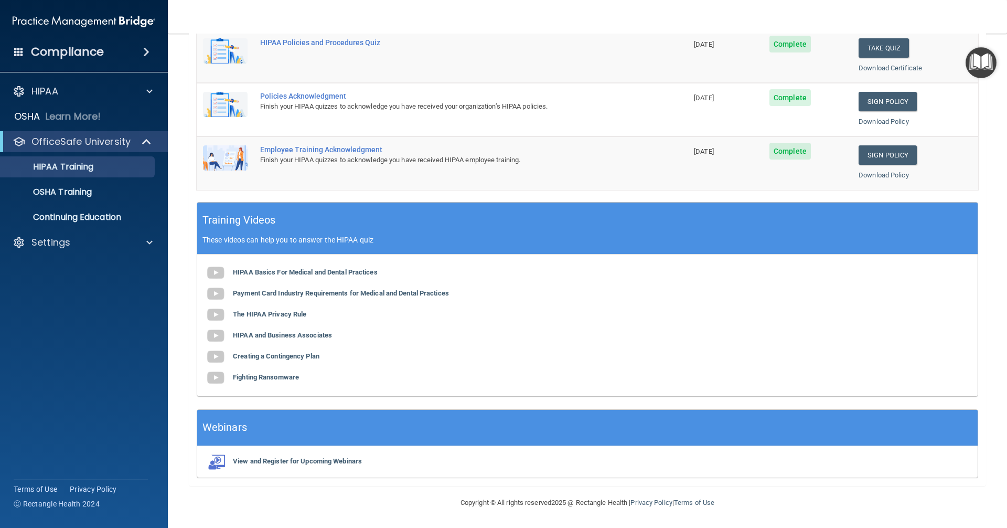
click at [992, 0] on div "Alexa Fraley bcadalexa@gmail.com Manage My Enterprise Bowser Dentistry Manage M…" at bounding box center [762, 0] width 489 height 1
